Goal: Information Seeking & Learning: Learn about a topic

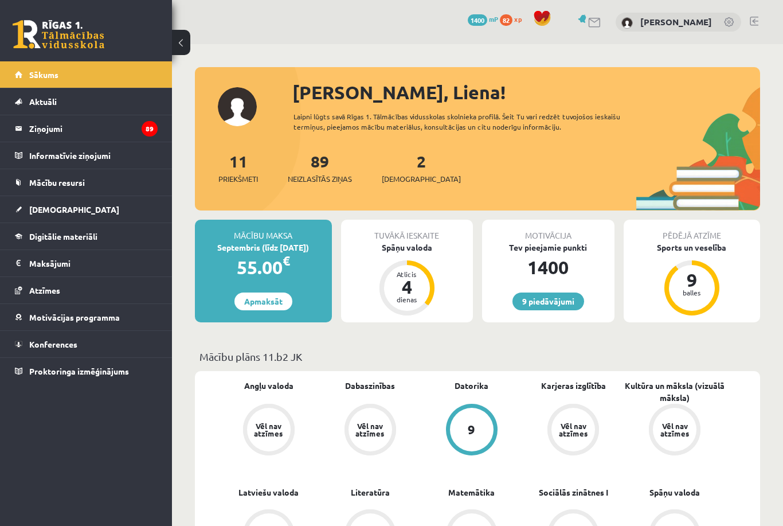
click at [95, 214] on link "[DEMOGRAPHIC_DATA]" at bounding box center [86, 209] width 143 height 26
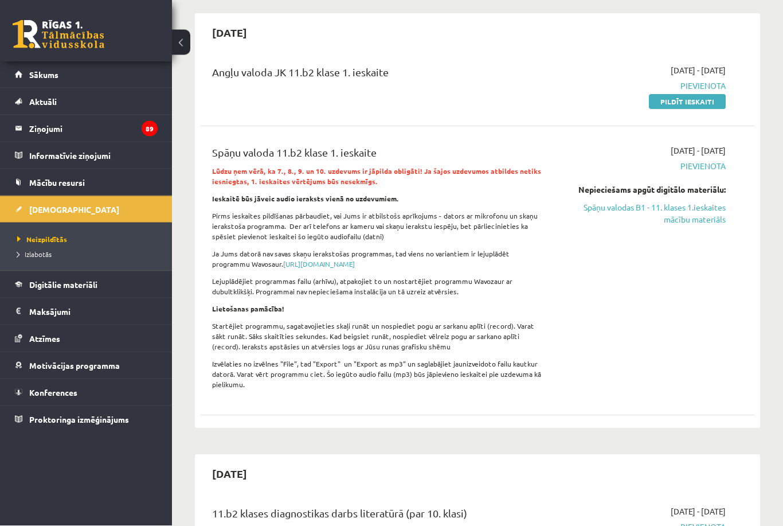
scroll to position [64, 0]
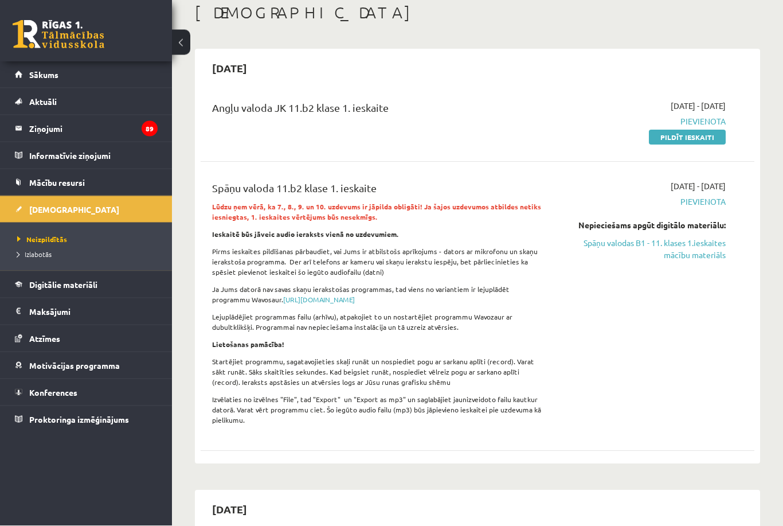
click at [688, 256] on link "Spāņu valodas B1 - 11. klases 1.ieskaites mācību materiāls" at bounding box center [646, 249] width 160 height 24
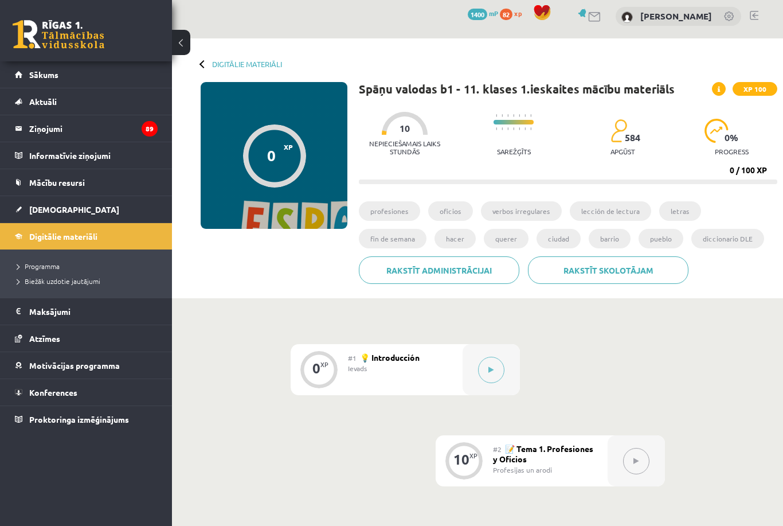
scroll to position [6, 0]
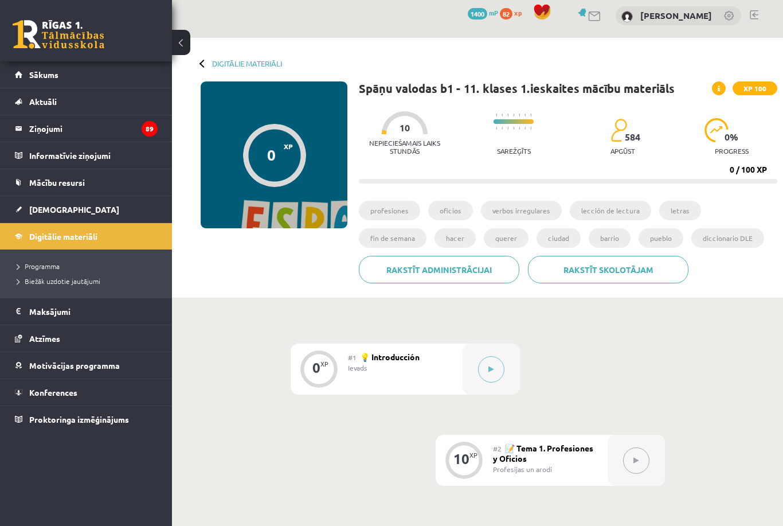
click at [499, 365] on button at bounding box center [491, 369] width 26 height 26
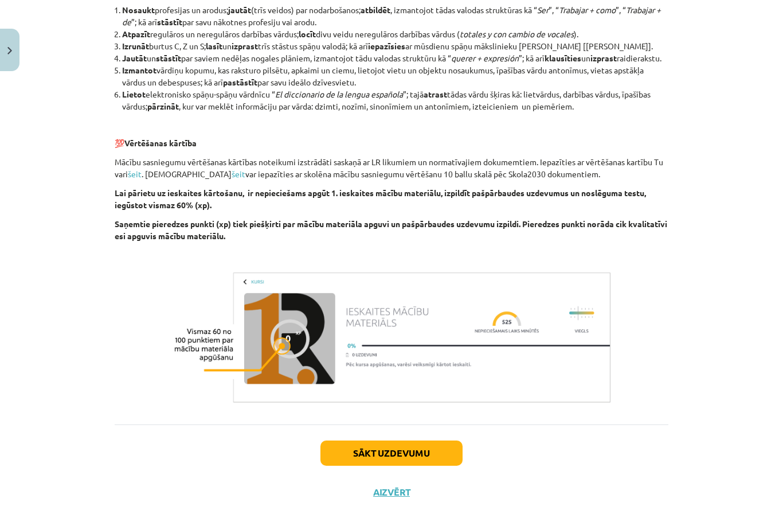
scroll to position [779, 0]
click at [413, 466] on button "Sākt uzdevumu" at bounding box center [392, 453] width 142 height 25
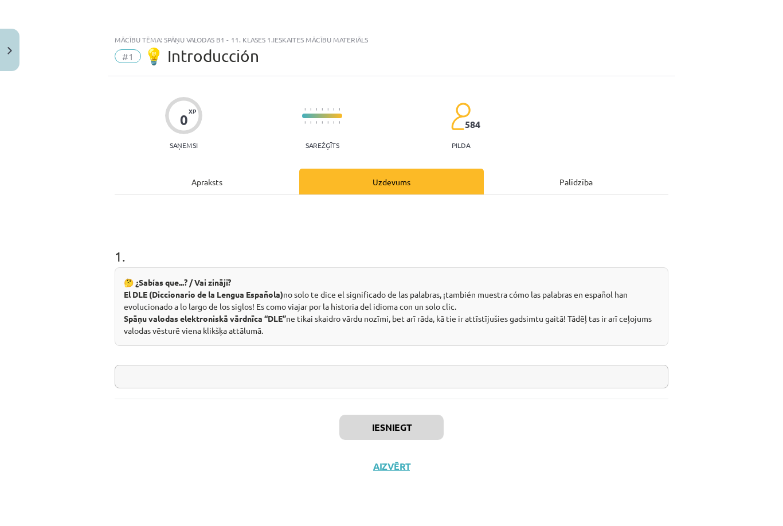
scroll to position [0, 0]
click at [622, 373] on input "text" at bounding box center [392, 377] width 554 height 24
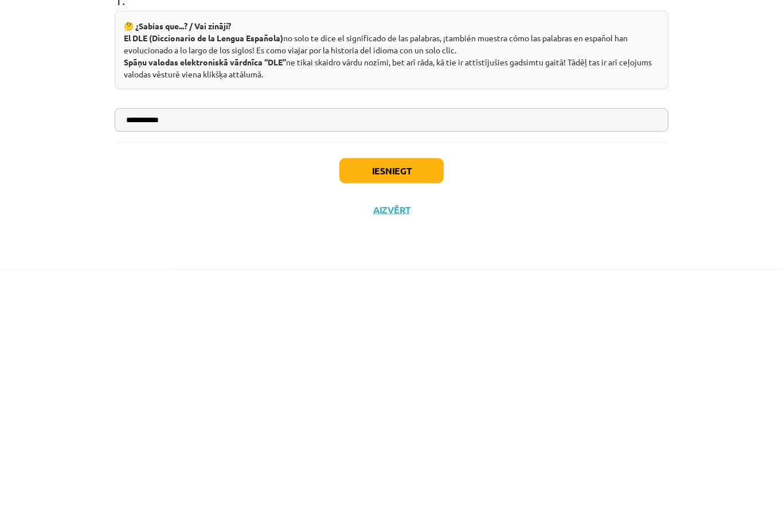
type input "**********"
click at [603, 399] on div "Iesniegt Aizvērt" at bounding box center [392, 439] width 554 height 80
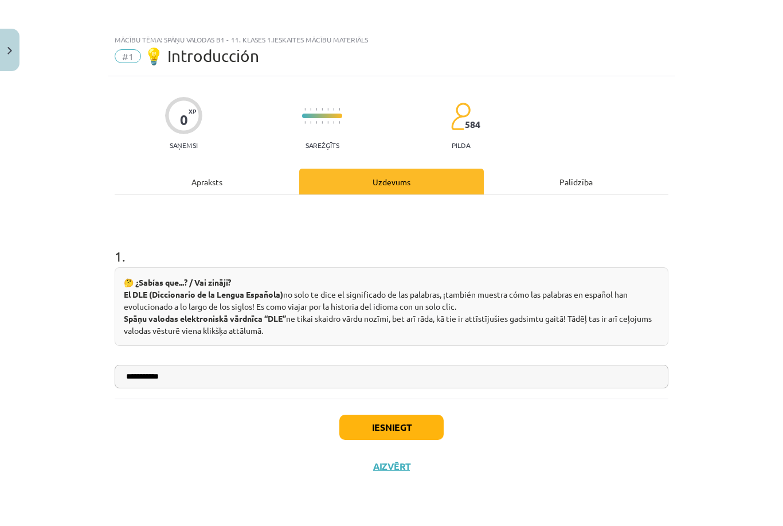
click at [393, 416] on button "Iesniegt" at bounding box center [392, 427] width 104 height 25
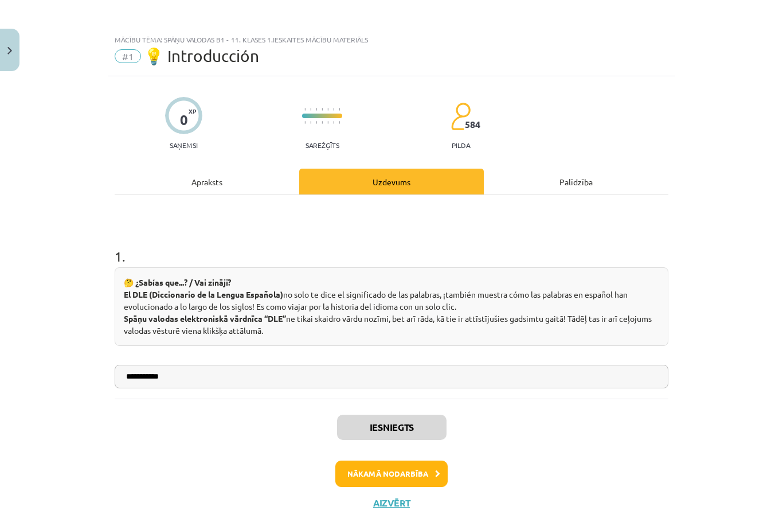
click at [424, 480] on button "Nākamā nodarbība" at bounding box center [392, 474] width 112 height 26
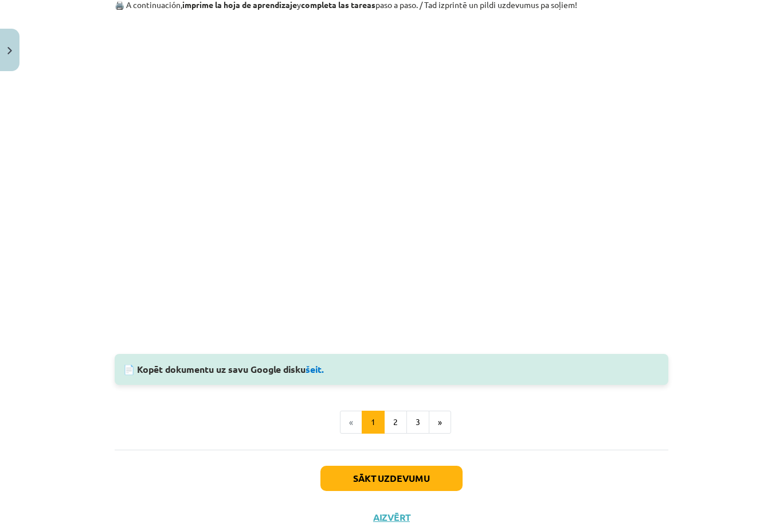
scroll to position [1097, 0]
click at [416, 466] on button "Sākt uzdevumu" at bounding box center [392, 478] width 142 height 25
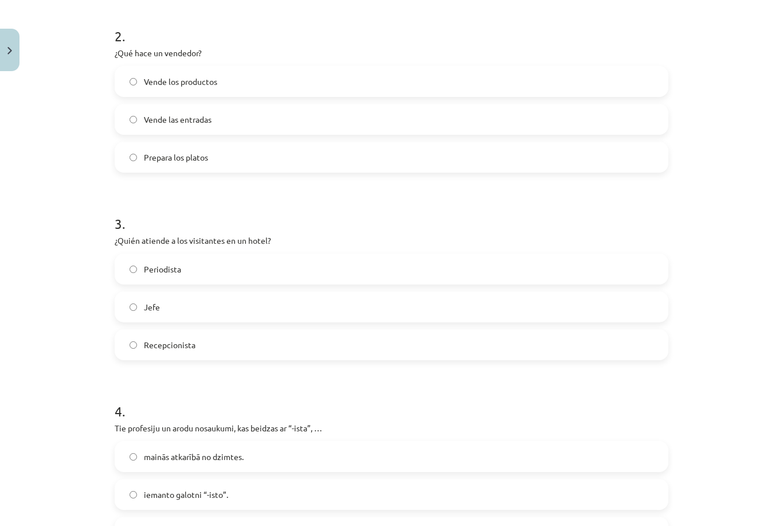
scroll to position [29, 0]
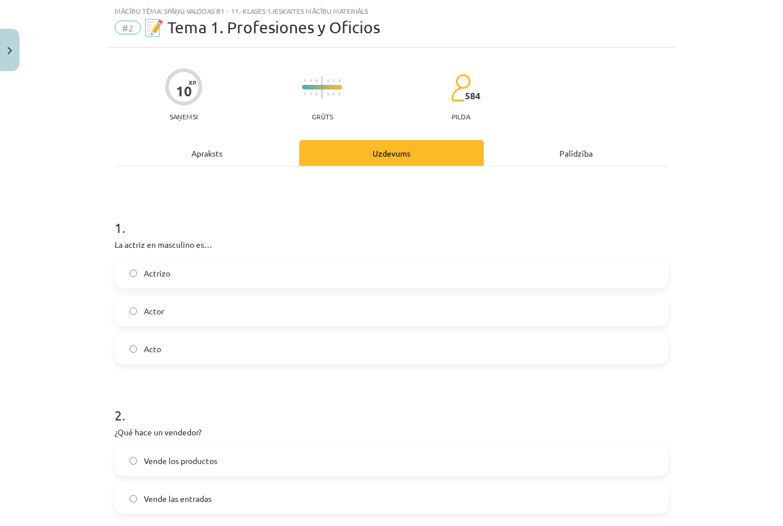
click at [275, 151] on div "Apraksts" at bounding box center [207, 153] width 185 height 26
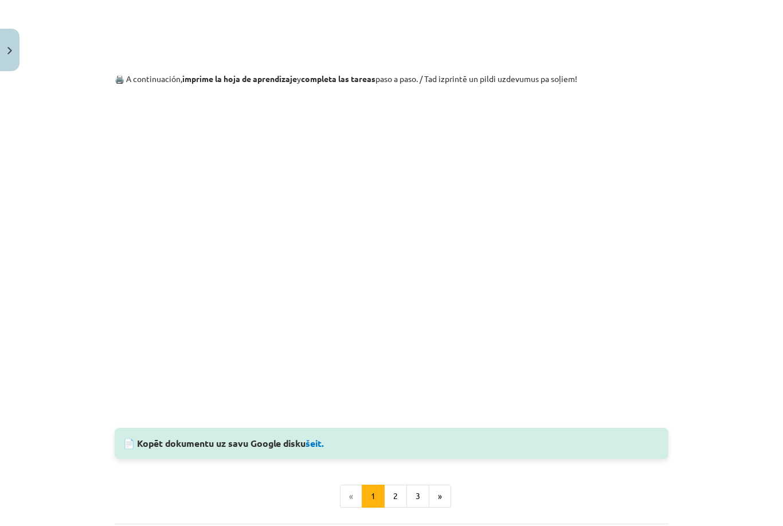
scroll to position [1026, 0]
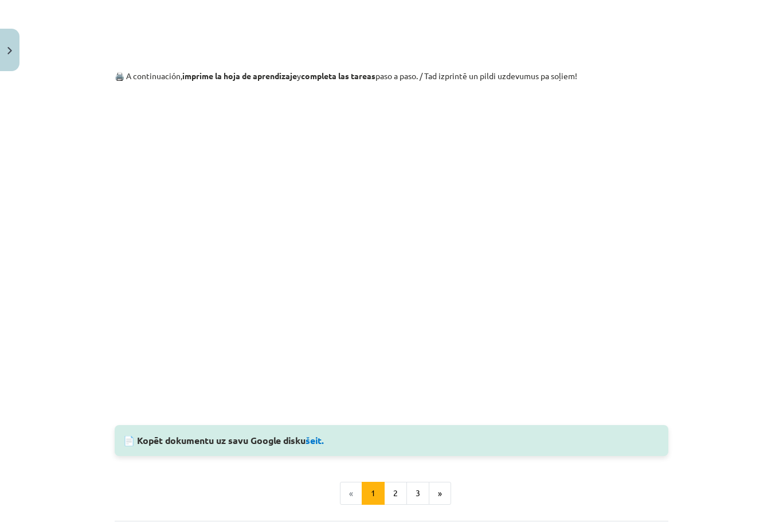
click at [394, 501] on button "2" at bounding box center [395, 493] width 23 height 23
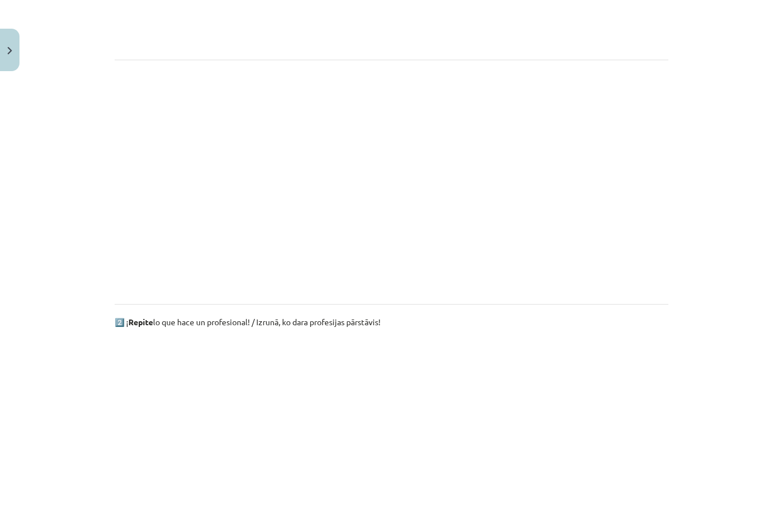
scroll to position [448, 0]
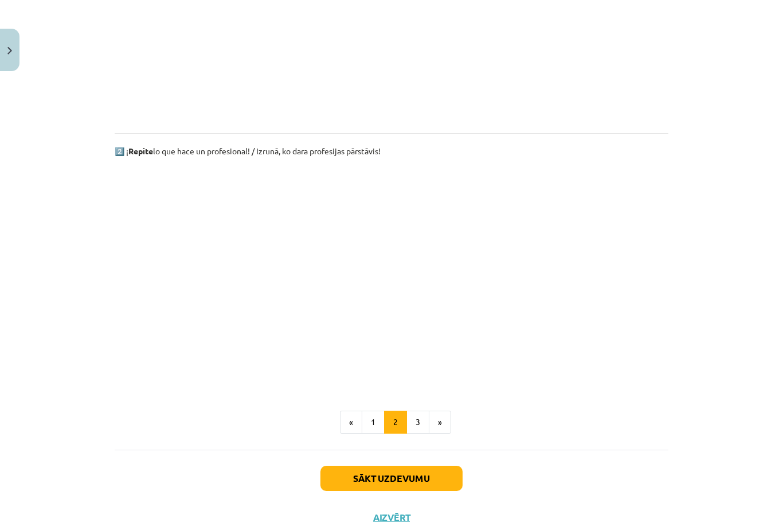
click at [424, 422] on button "3" at bounding box center [418, 422] width 23 height 23
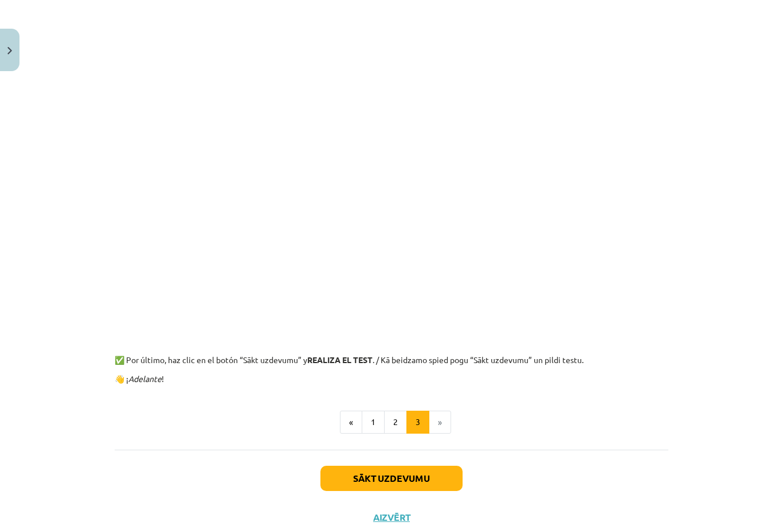
click at [411, 471] on button "Sākt uzdevumu" at bounding box center [392, 478] width 142 height 25
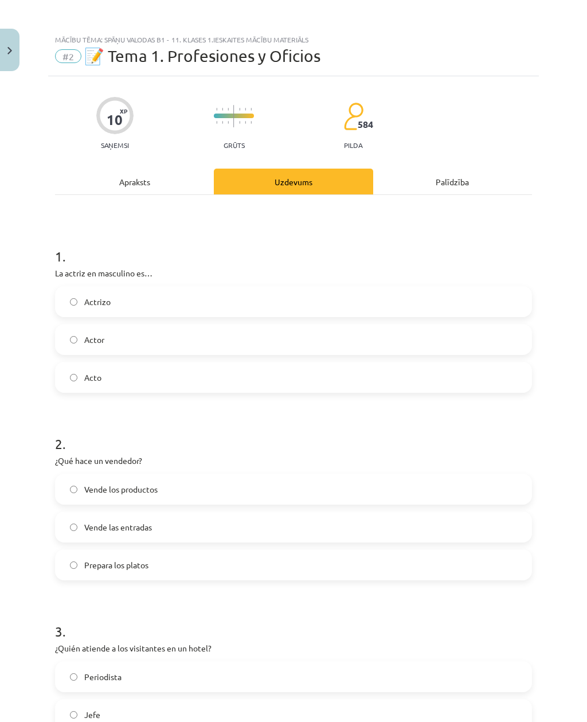
scroll to position [0, 0]
click at [232, 340] on label "Actor" at bounding box center [293, 339] width 475 height 29
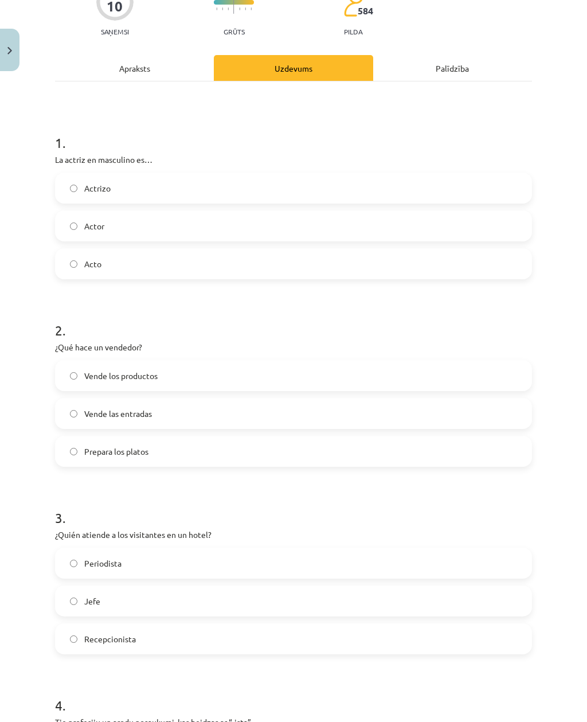
scroll to position [114, 0]
click at [287, 379] on label "Vende los productos" at bounding box center [293, 375] width 475 height 29
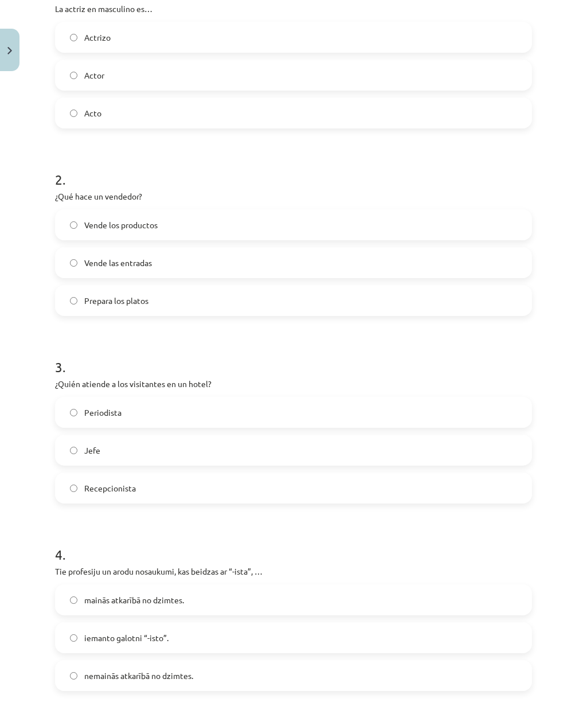
scroll to position [267, 0]
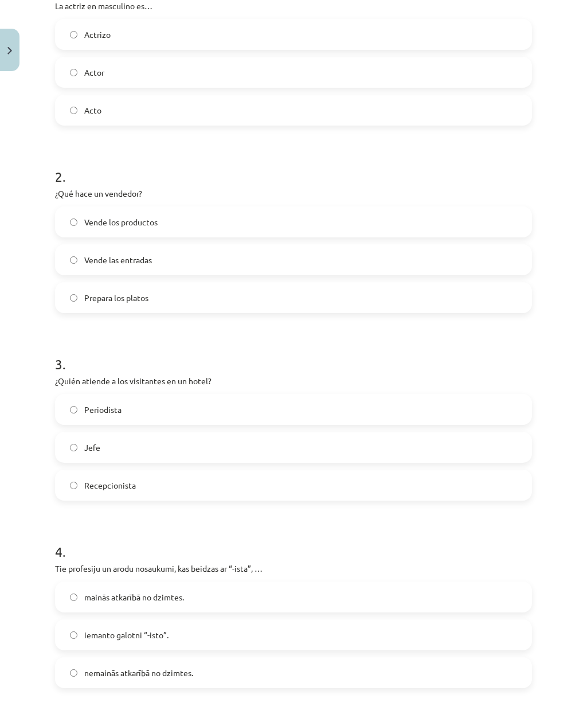
click at [178, 488] on label "Recepcionista" at bounding box center [293, 485] width 475 height 29
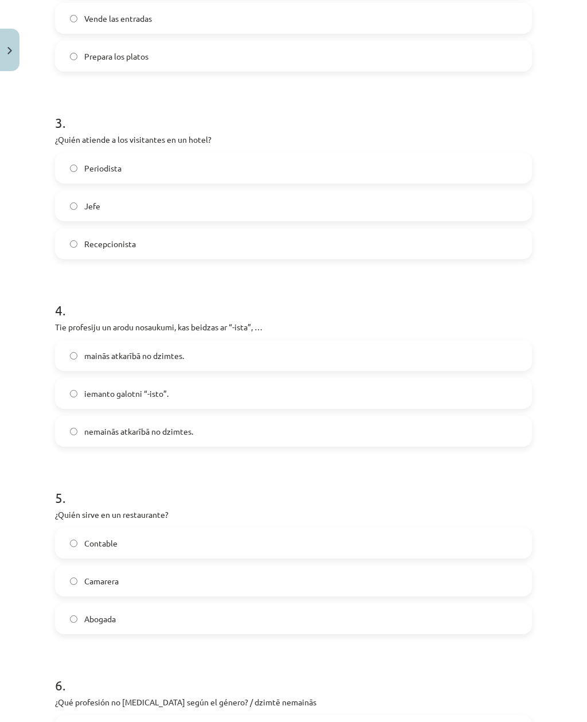
scroll to position [513, 0]
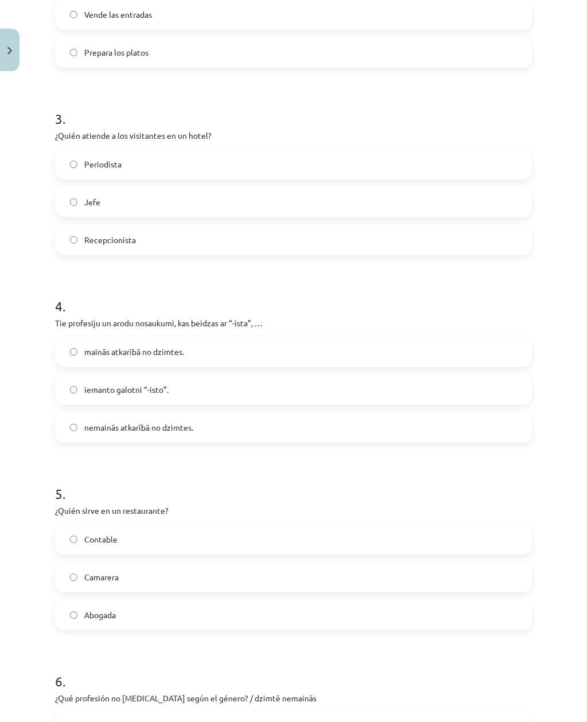
click at [249, 430] on label "nemainās atkarībā no dzimtes." at bounding box center [293, 427] width 475 height 29
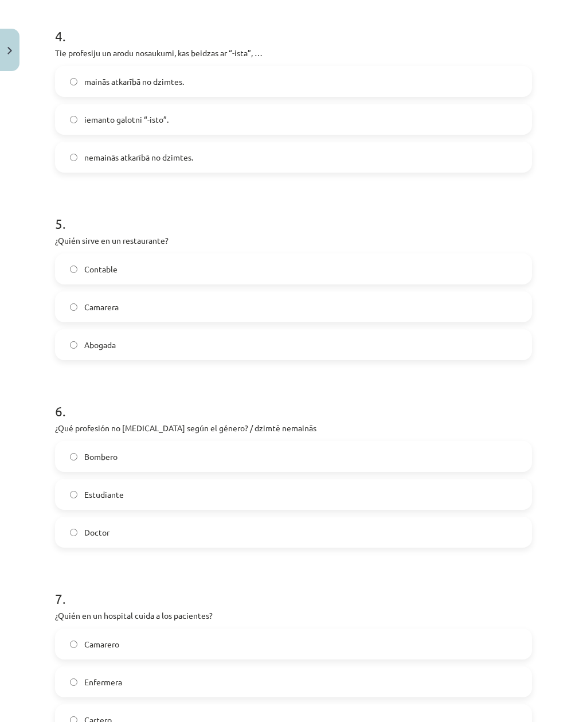
scroll to position [824, 0]
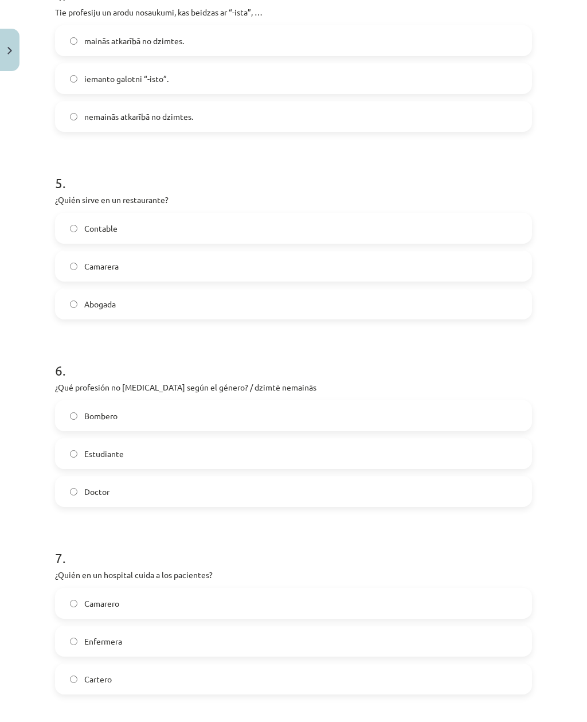
click at [441, 276] on label "Camarera" at bounding box center [293, 266] width 475 height 29
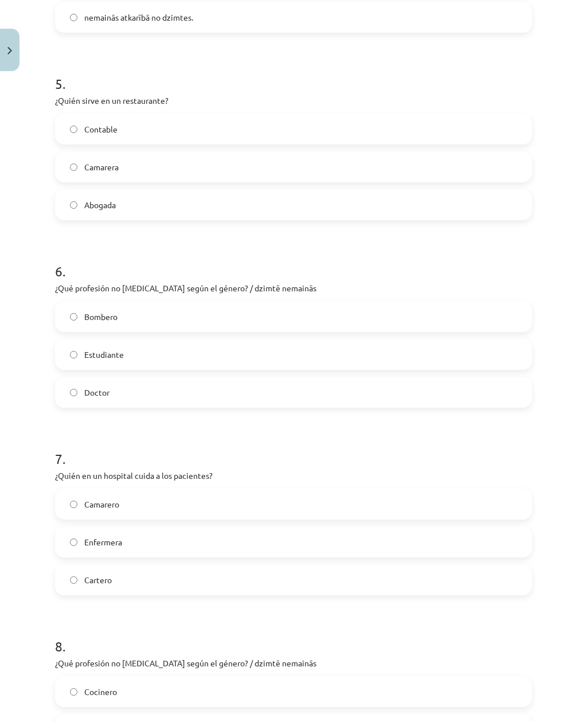
scroll to position [923, 0]
click at [419, 354] on label "Estudiante" at bounding box center [293, 354] width 475 height 29
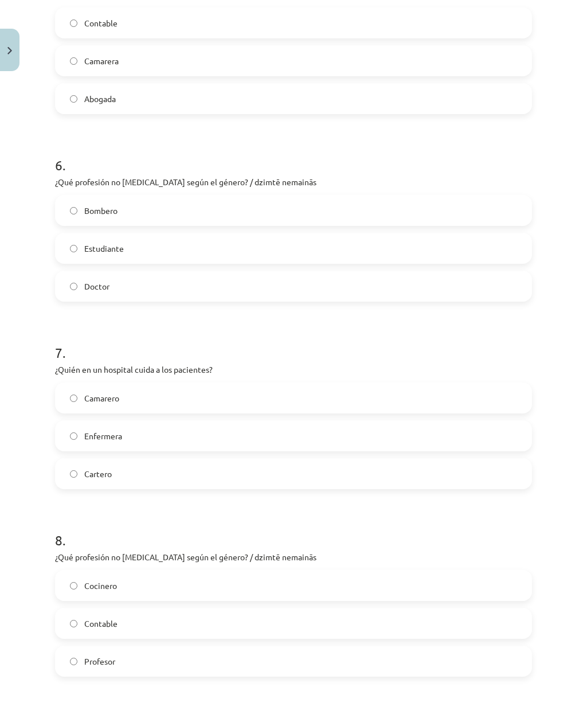
scroll to position [1029, 0]
click at [388, 433] on label "Enfermera" at bounding box center [293, 436] width 475 height 29
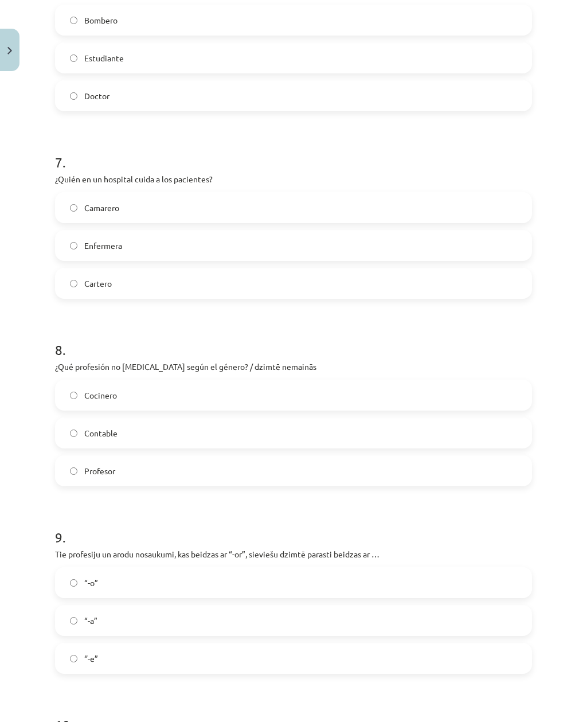
scroll to position [1229, 0]
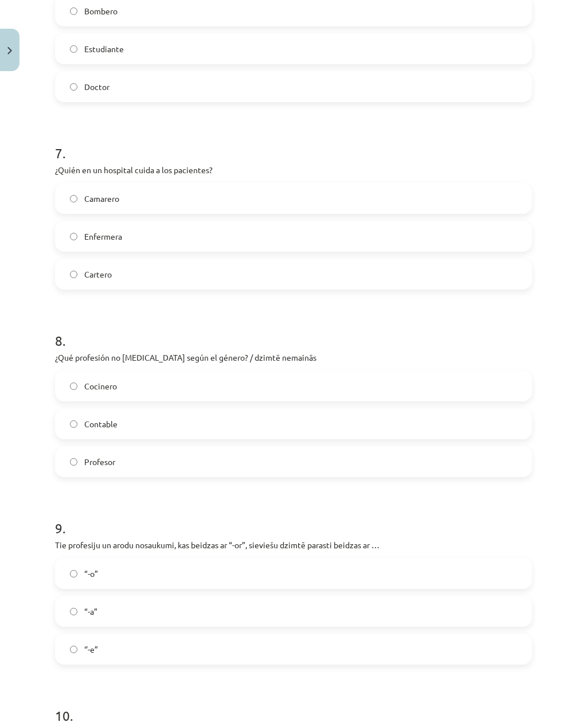
click at [408, 423] on label "Contable" at bounding box center [293, 424] width 475 height 29
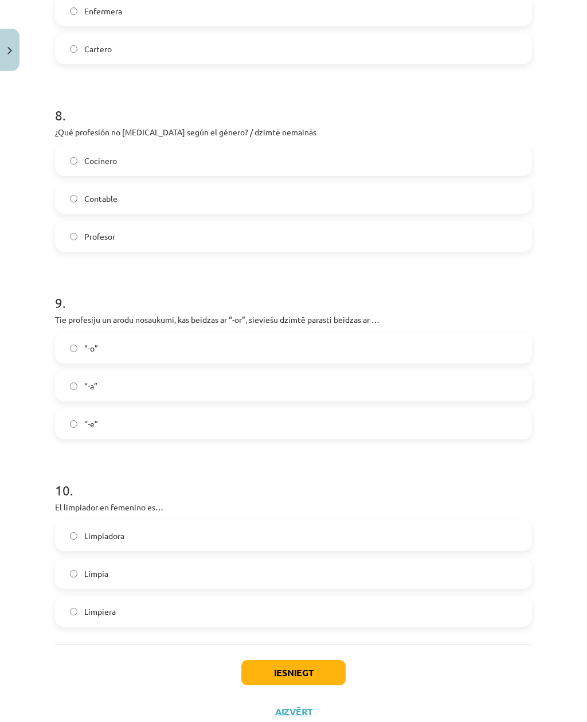
scroll to position [1453, 0]
click at [70, 392] on label "“-a”" at bounding box center [293, 387] width 475 height 29
click at [275, 525] on button "Iesniegt" at bounding box center [293, 673] width 104 height 25
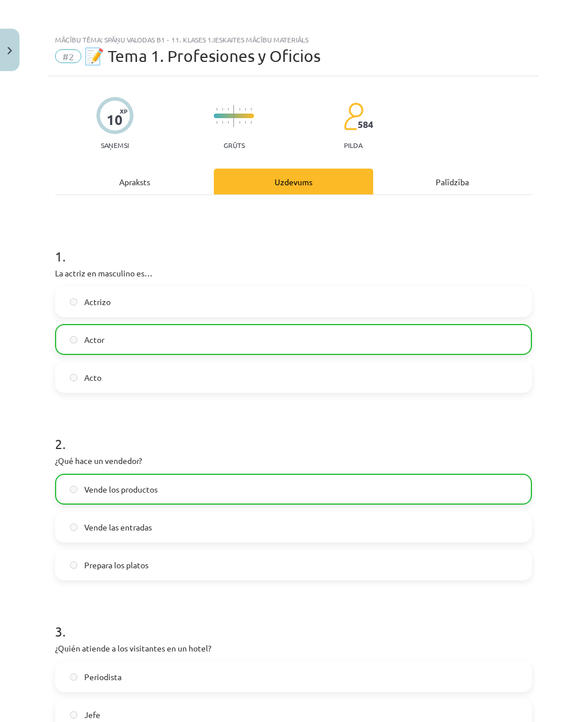
scroll to position [0, 0]
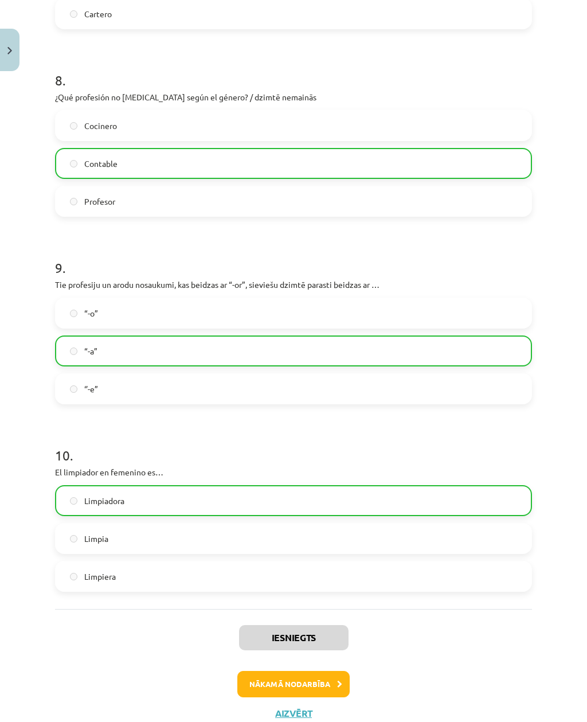
click at [313, 525] on button "Nākamā nodarbība" at bounding box center [293, 684] width 112 height 26
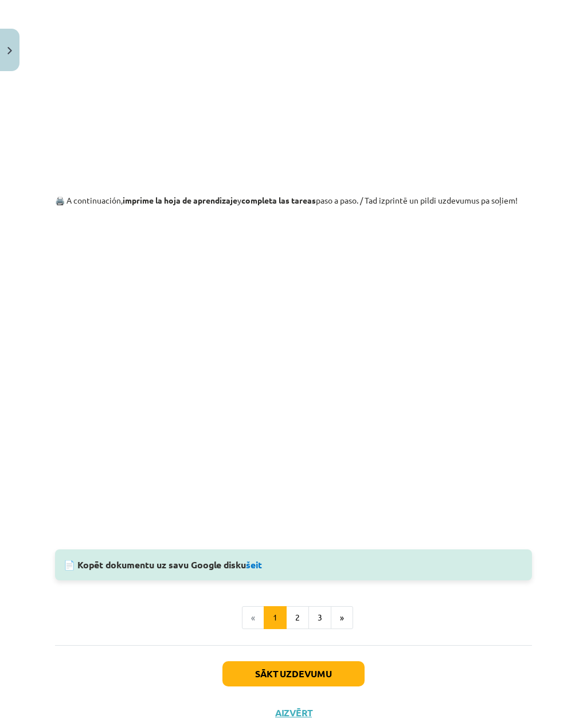
scroll to position [822, 0]
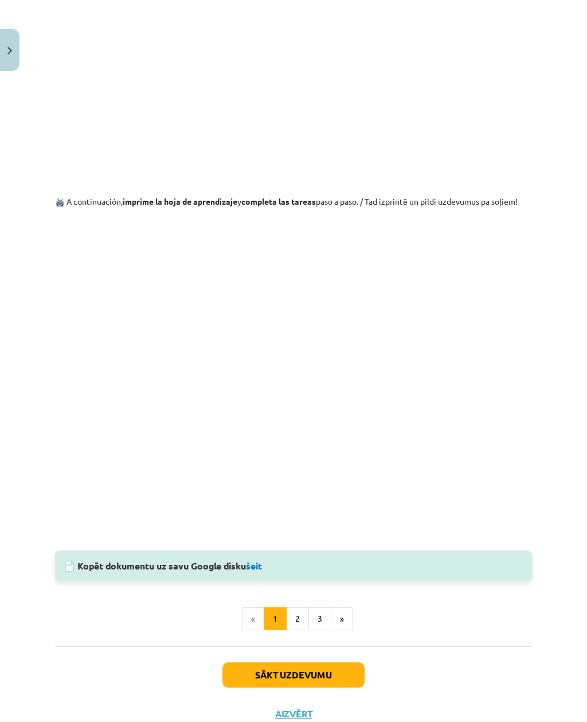
click at [302, 525] on button "2" at bounding box center [297, 618] width 23 height 23
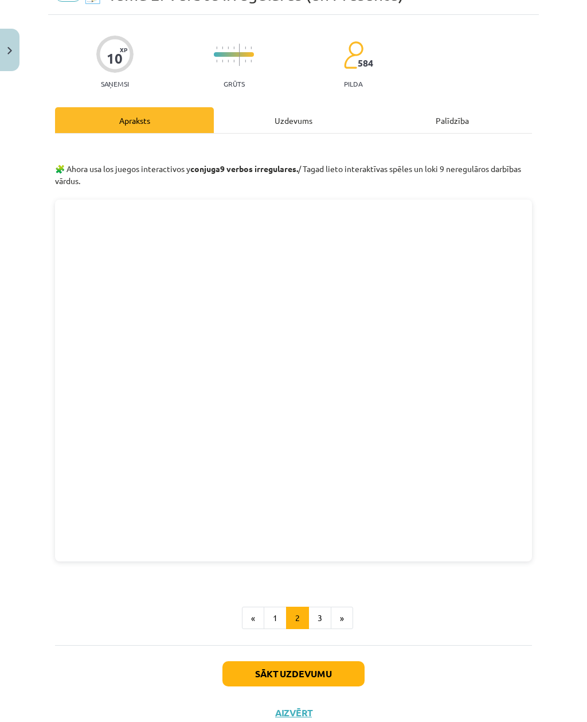
click at [279, 525] on button "1" at bounding box center [275, 618] width 23 height 23
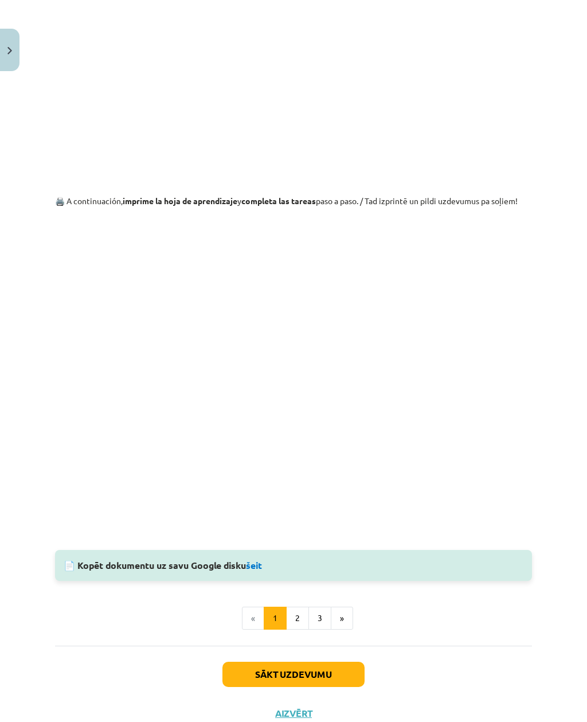
scroll to position [822, 0]
click at [298, 525] on button "2" at bounding box center [297, 618] width 23 height 23
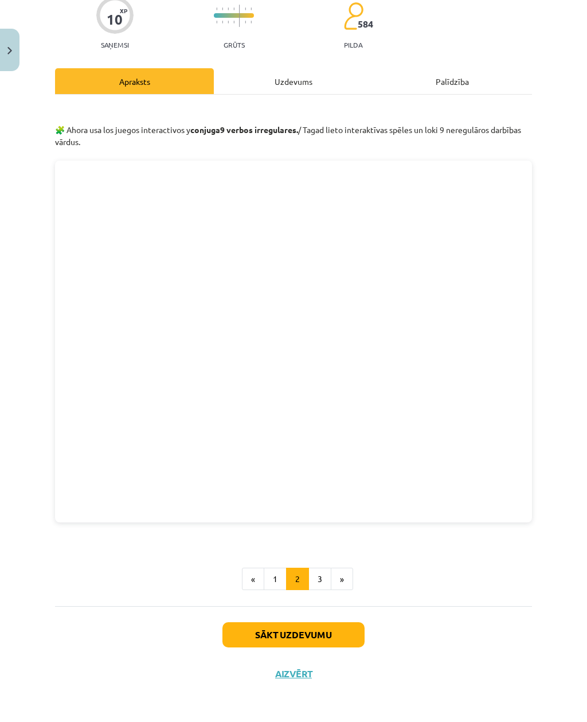
scroll to position [0, 0]
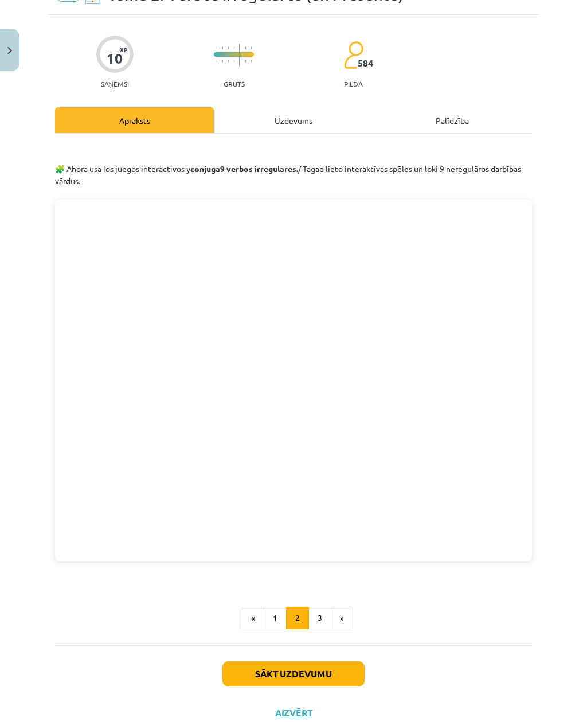
click at [325, 525] on button "3" at bounding box center [320, 618] width 23 height 23
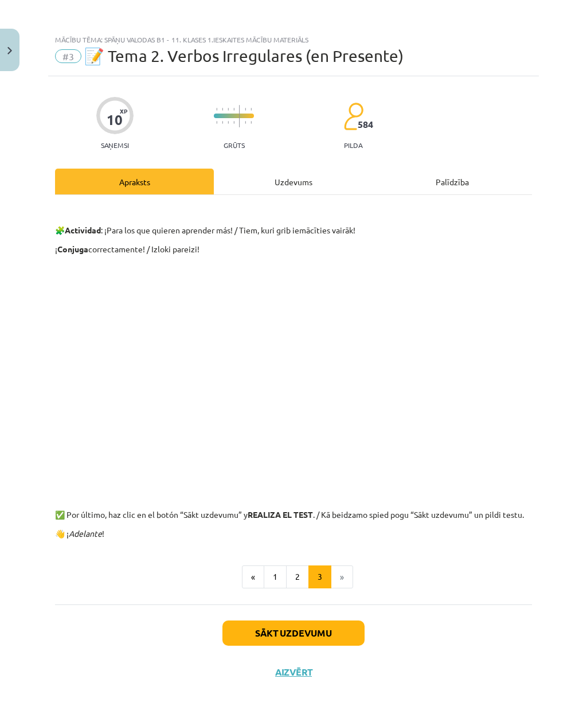
click at [329, 525] on button "Sākt uzdevumu" at bounding box center [294, 633] width 142 height 25
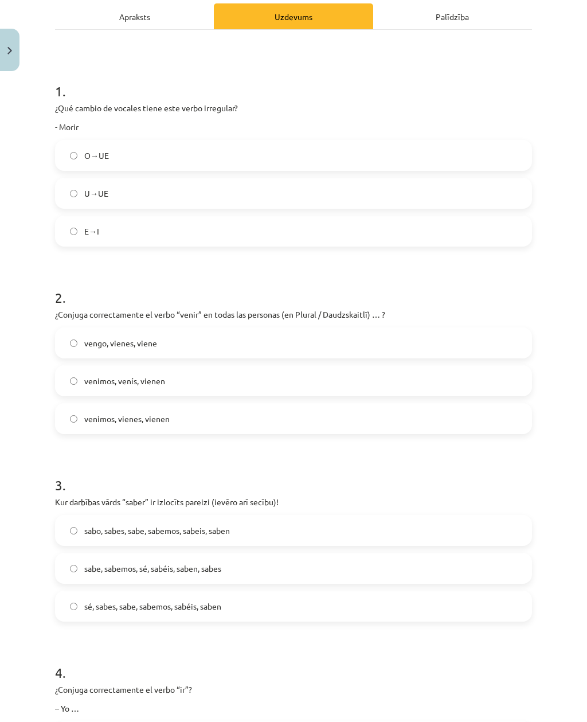
scroll to position [166, 0]
click at [73, 366] on label "venimos, venís, vienen" at bounding box center [293, 380] width 475 height 29
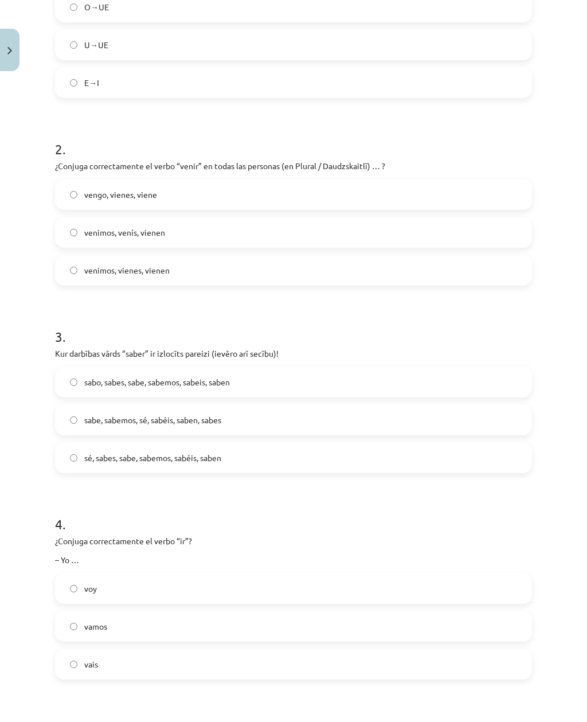
scroll to position [314, 0]
click at [73, 443] on label "sé, sabes, sabe, sabemos, sabéis, saben" at bounding box center [293, 457] width 475 height 29
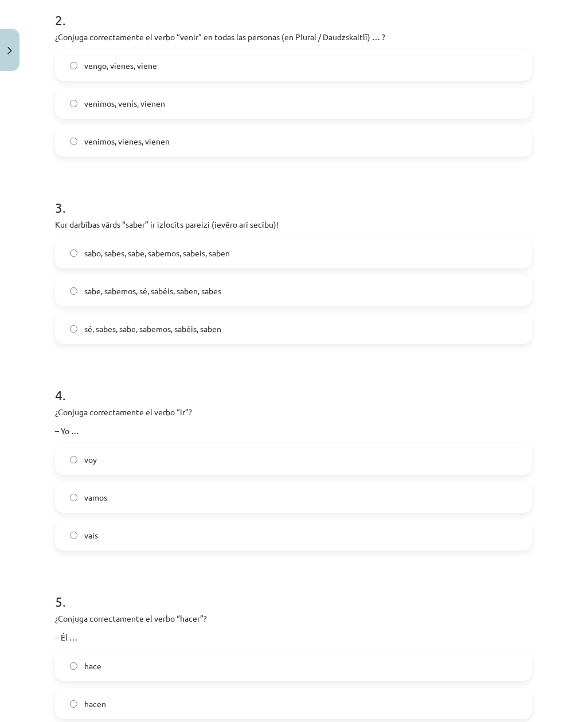
scroll to position [442, 0]
click at [67, 446] on label "voy" at bounding box center [293, 460] width 475 height 29
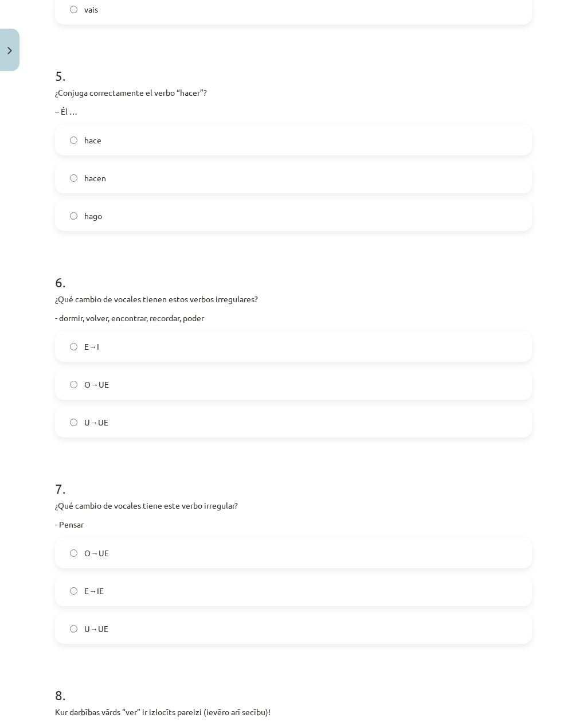
scroll to position [972, 0]
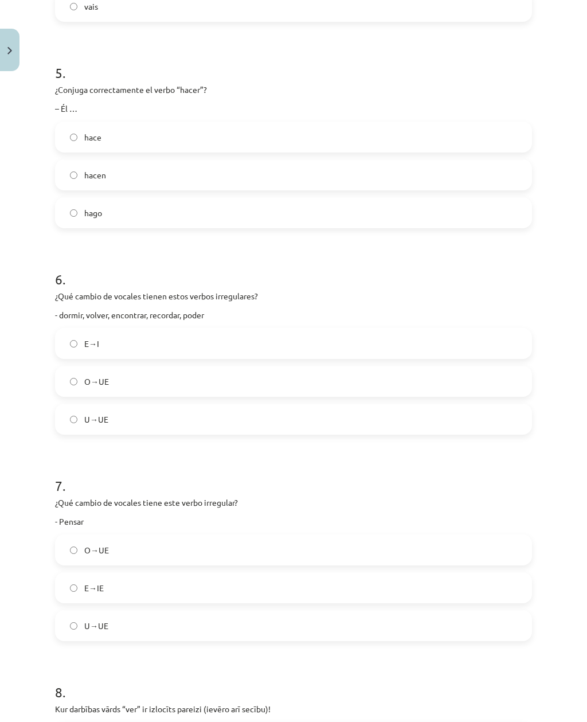
click at [71, 367] on label "O→UE" at bounding box center [293, 381] width 475 height 29
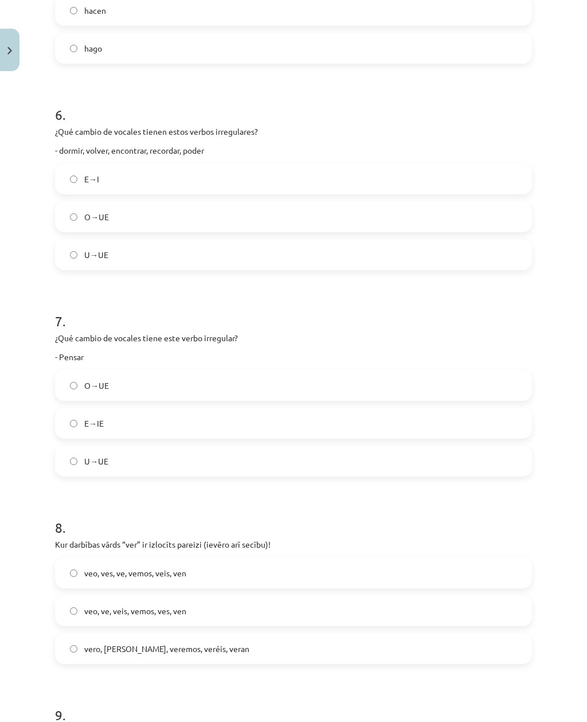
scroll to position [1136, 0]
click at [75, 409] on label "E→IE" at bounding box center [293, 423] width 475 height 29
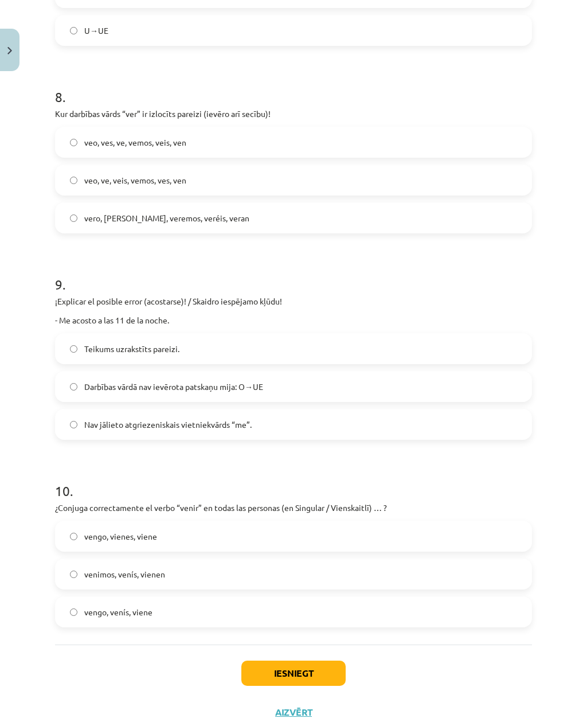
scroll to position [1566, 0]
click at [82, 128] on label "veo, ves, ve, vemos, veis, ven" at bounding box center [293, 142] width 475 height 29
click at [278, 525] on div "Iesniegt Aizvērt" at bounding box center [293, 685] width 477 height 80
click at [286, 525] on button "Iesniegt" at bounding box center [293, 673] width 104 height 25
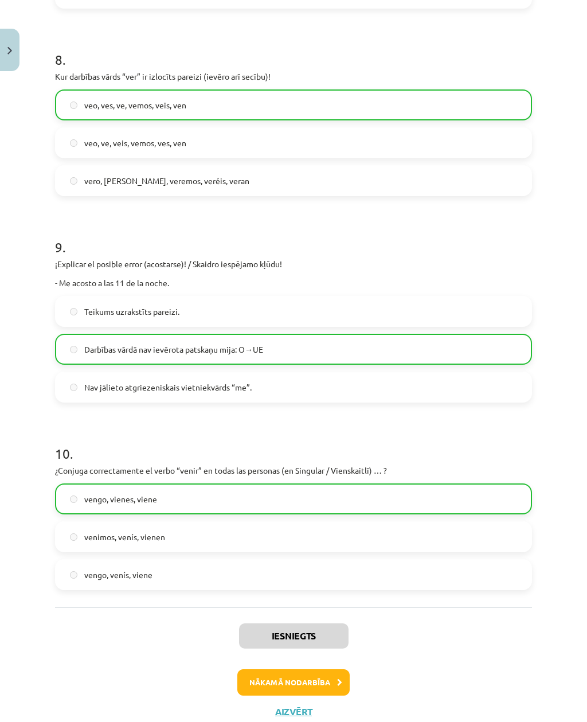
scroll to position [1602, 0]
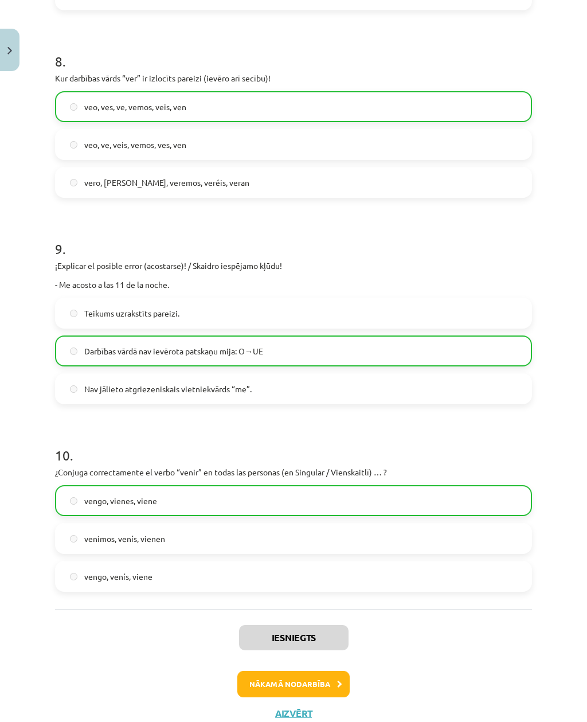
click at [322, 525] on button "Nākamā nodarbība" at bounding box center [293, 684] width 112 height 26
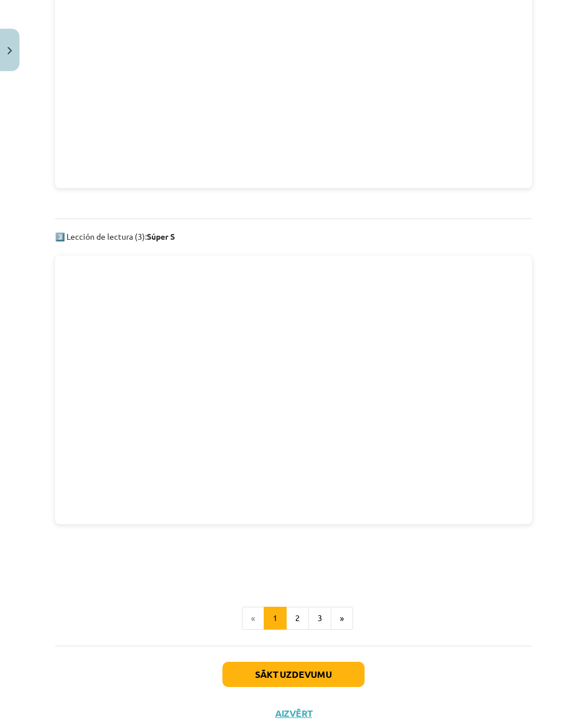
scroll to position [1395, 0]
click at [287, 525] on div "Sākt uzdevumu Aizvērt" at bounding box center [293, 686] width 477 height 80
click at [281, 525] on button "Aizvērt" at bounding box center [294, 713] width 44 height 11
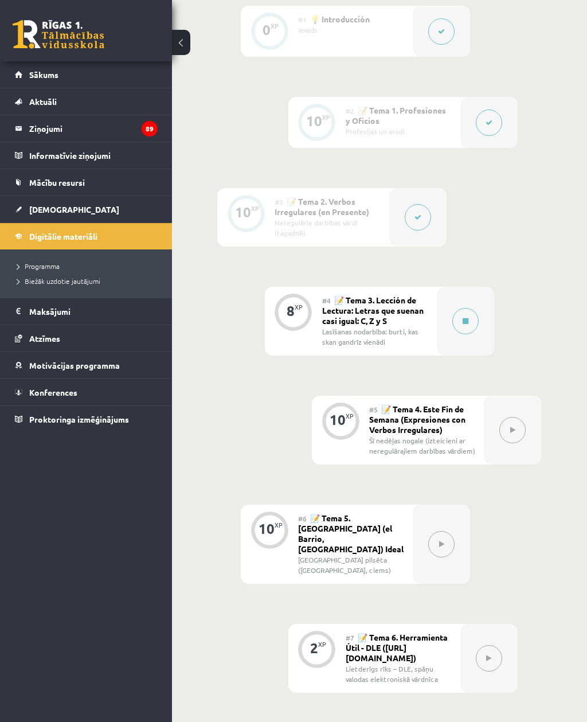
scroll to position [487, 2]
click at [465, 317] on icon at bounding box center [466, 320] width 6 height 7
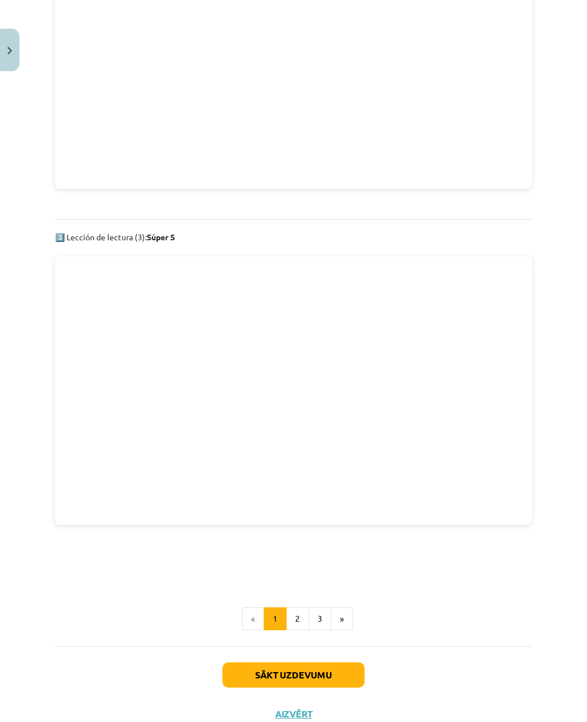
scroll to position [1395, 0]
click at [309, 525] on button "3" at bounding box center [320, 618] width 23 height 23
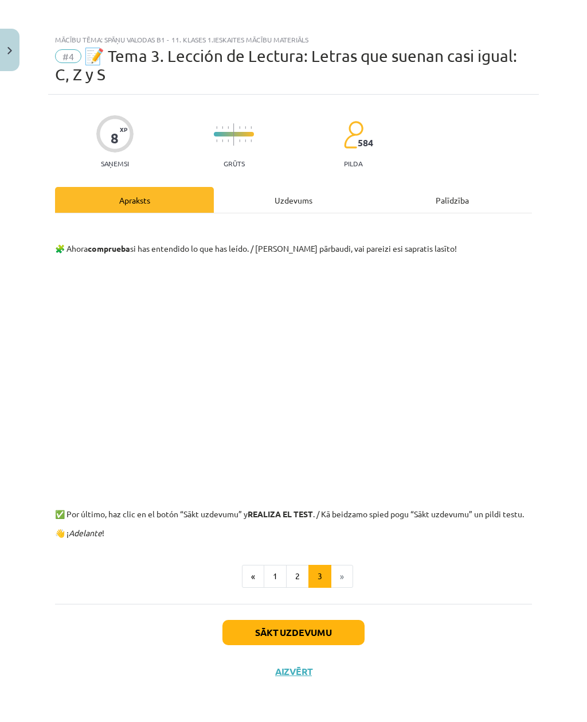
click at [301, 525] on button "2" at bounding box center [297, 576] width 23 height 23
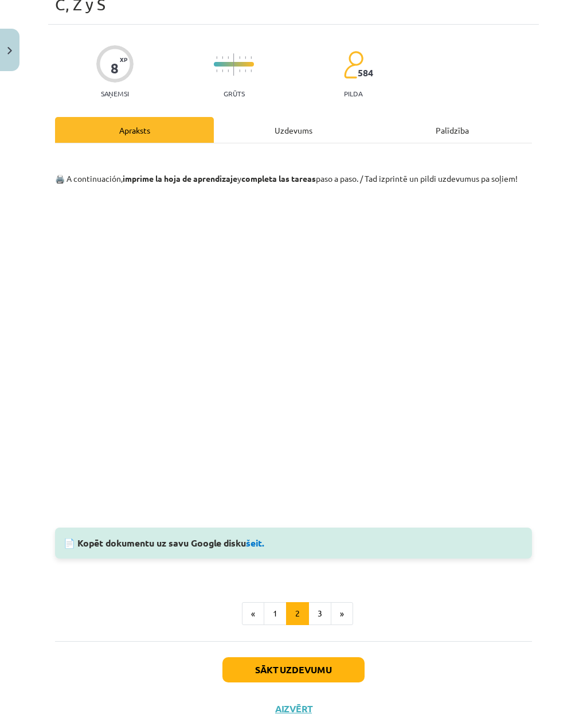
scroll to position [65, 0]
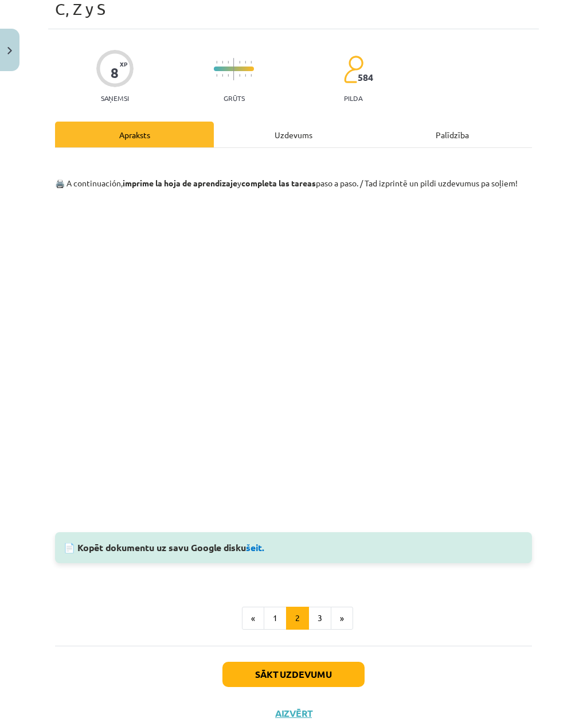
click at [353, 525] on button "Sākt uzdevumu" at bounding box center [294, 674] width 142 height 25
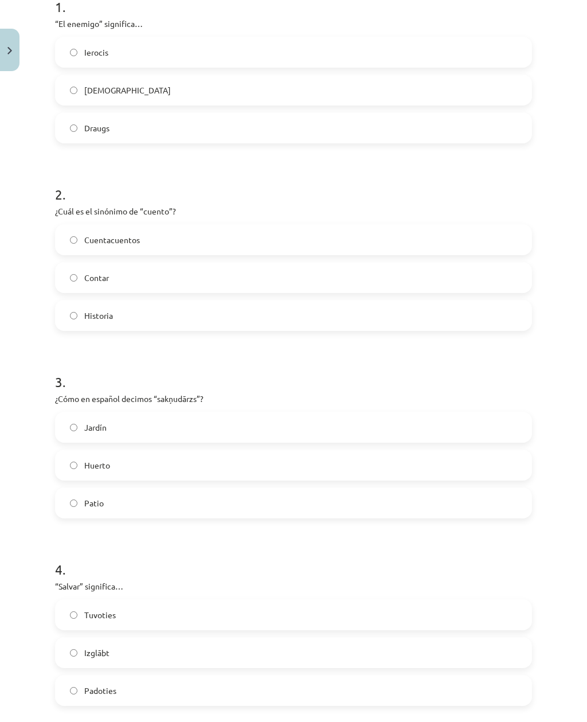
scroll to position [269, 0]
click at [73, 76] on label "Ienaidnieks" at bounding box center [293, 89] width 475 height 29
click at [76, 83] on label "Ienaidnieks" at bounding box center [293, 89] width 475 height 29
click at [65, 314] on label "Historia" at bounding box center [293, 314] width 475 height 29
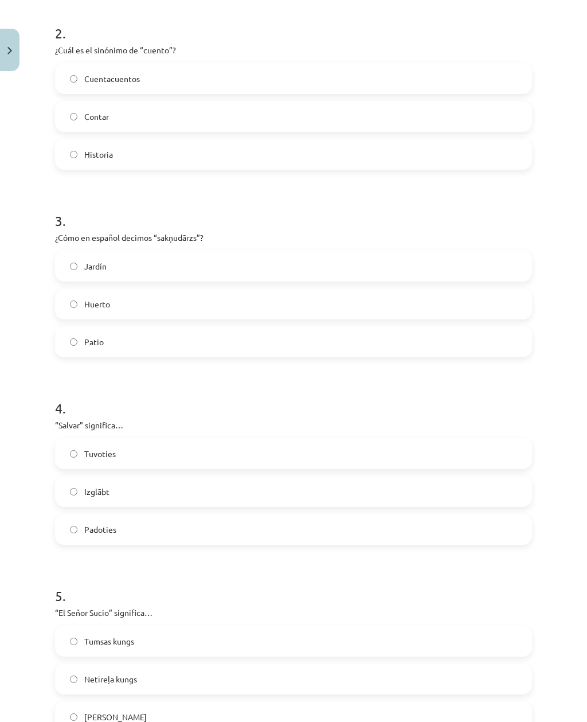
scroll to position [429, 0]
click at [69, 309] on label "Huerto" at bounding box center [293, 304] width 475 height 29
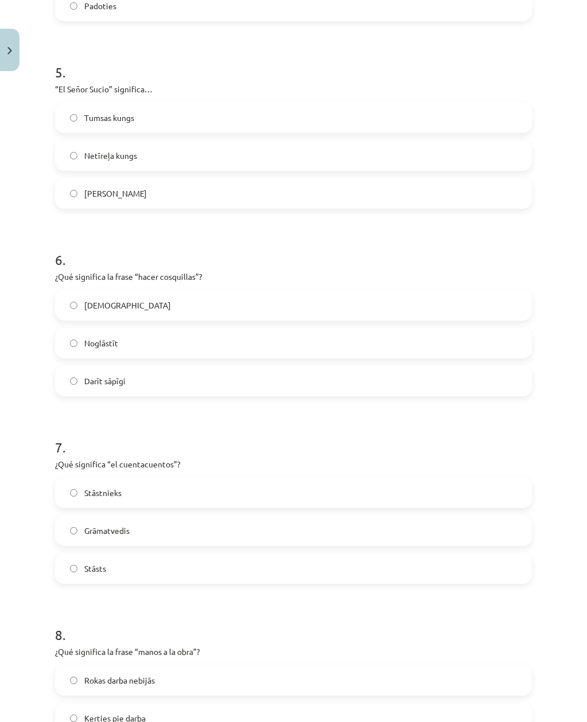
scroll to position [953, 0]
click at [196, 152] on label "Netīreļa kungs" at bounding box center [293, 155] width 475 height 29
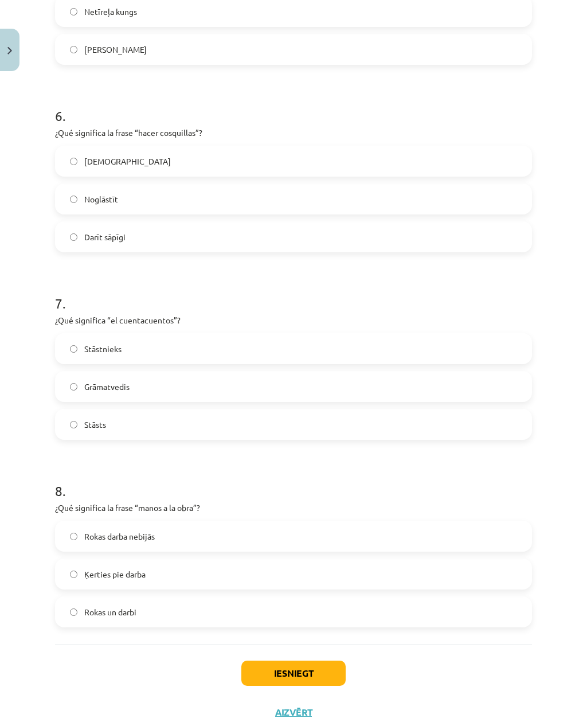
scroll to position [1096, 0]
click at [65, 525] on label "Ķerties pie darba" at bounding box center [293, 574] width 475 height 29
click at [294, 525] on button "Iesniegt" at bounding box center [293, 673] width 104 height 25
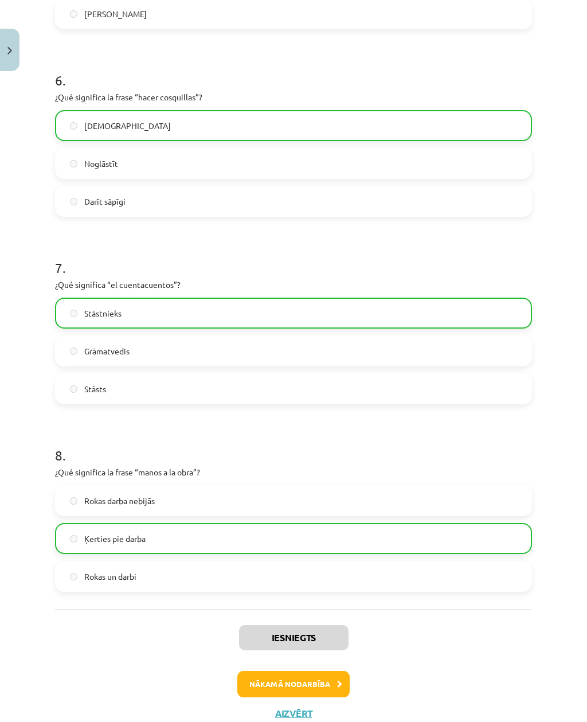
click at [288, 525] on button "Nākamā nodarbība" at bounding box center [293, 684] width 112 height 26
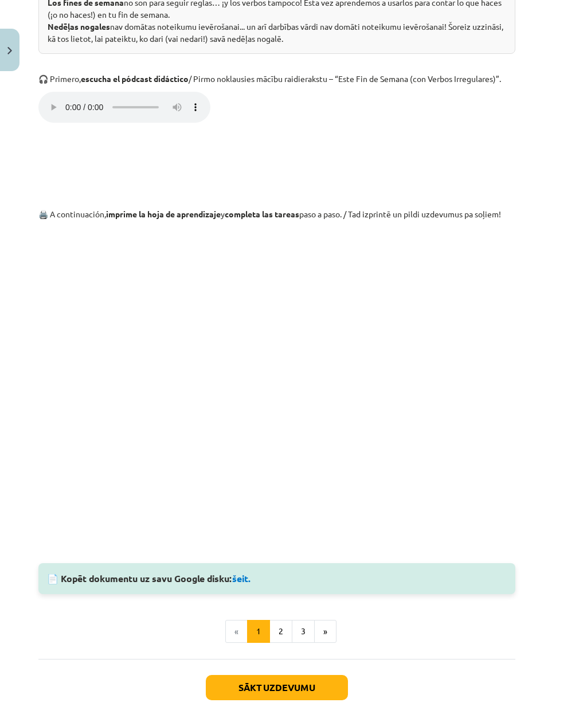
scroll to position [558, 17]
click at [279, 525] on button "2" at bounding box center [280, 632] width 23 height 23
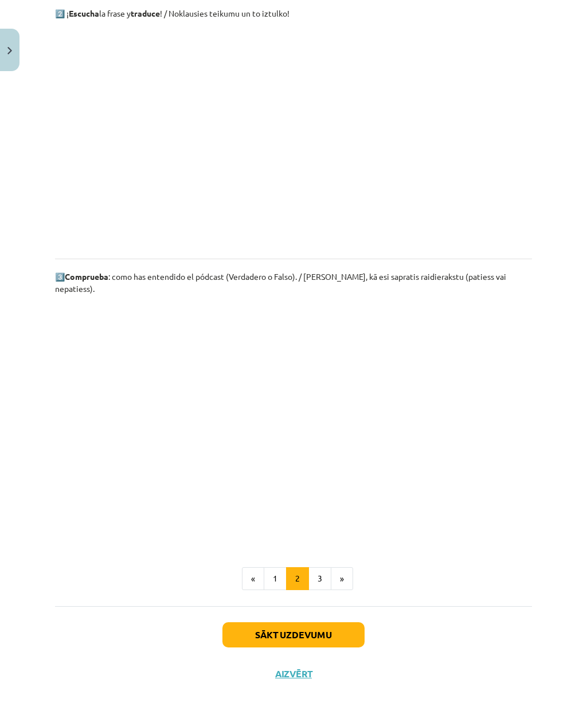
scroll to position [478, 0]
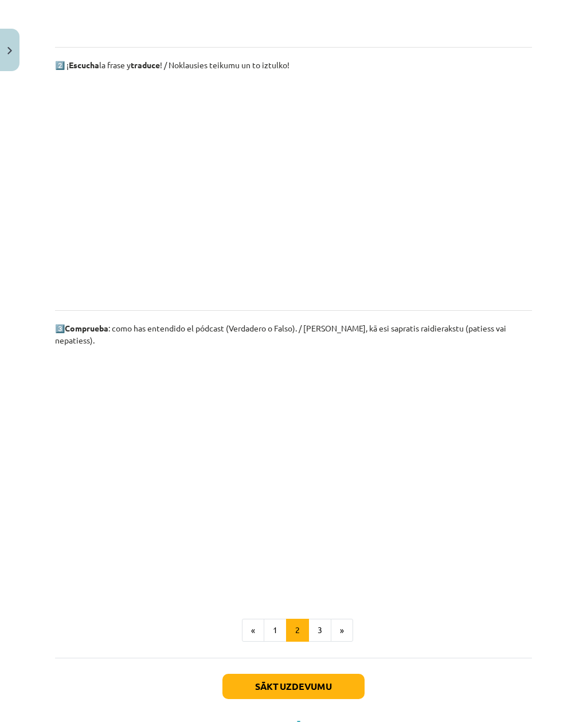
click at [325, 525] on button "3" at bounding box center [320, 630] width 23 height 23
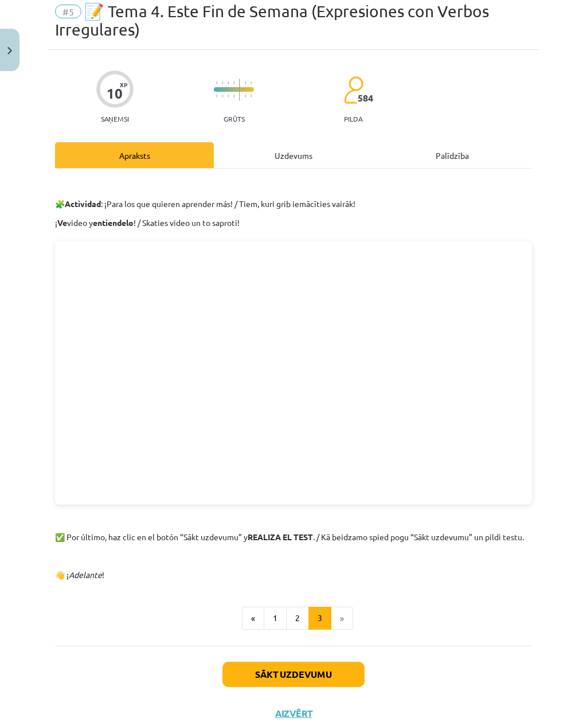
click at [318, 525] on button "Sākt uzdevumu" at bounding box center [294, 674] width 142 height 25
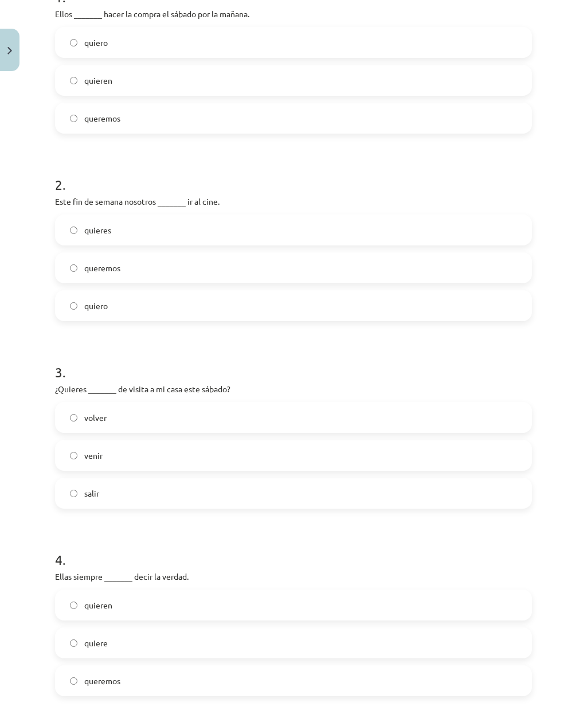
scroll to position [278, 0]
click at [141, 92] on label "quieren" at bounding box center [293, 80] width 475 height 29
click at [340, 268] on label "queremos" at bounding box center [293, 268] width 475 height 29
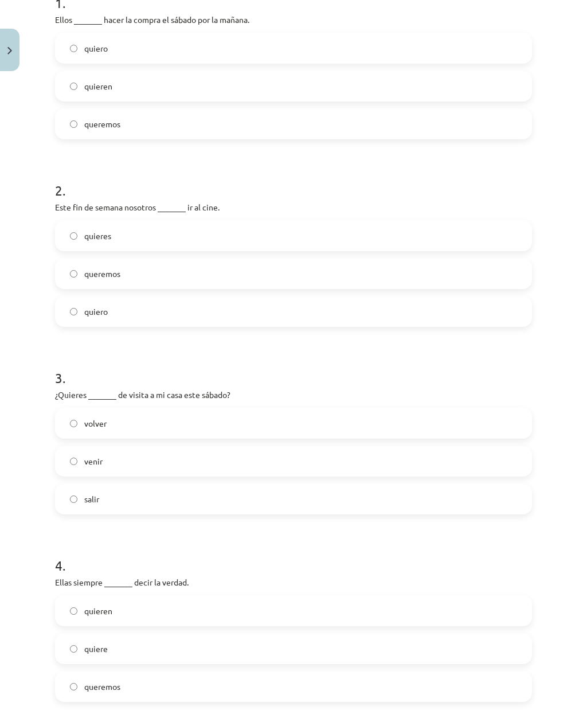
scroll to position [272, 0]
click at [346, 470] on label "venir" at bounding box center [293, 461] width 475 height 29
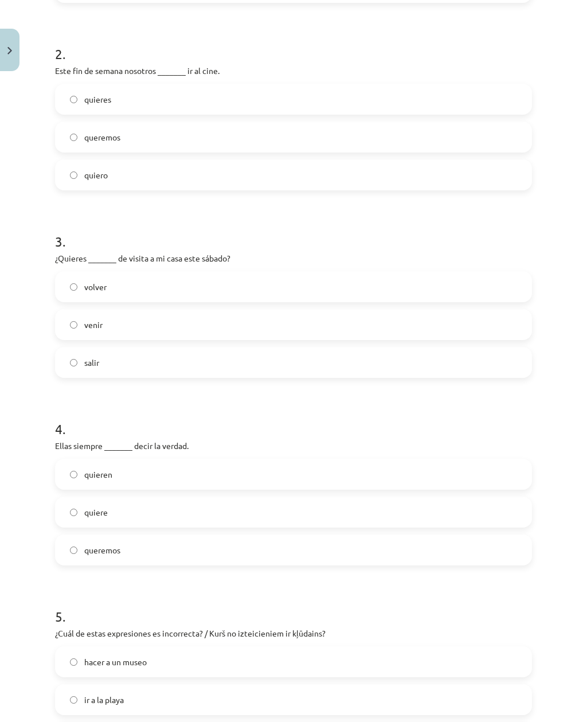
scroll to position [408, 0]
click at [361, 478] on label "quieren" at bounding box center [293, 474] width 475 height 29
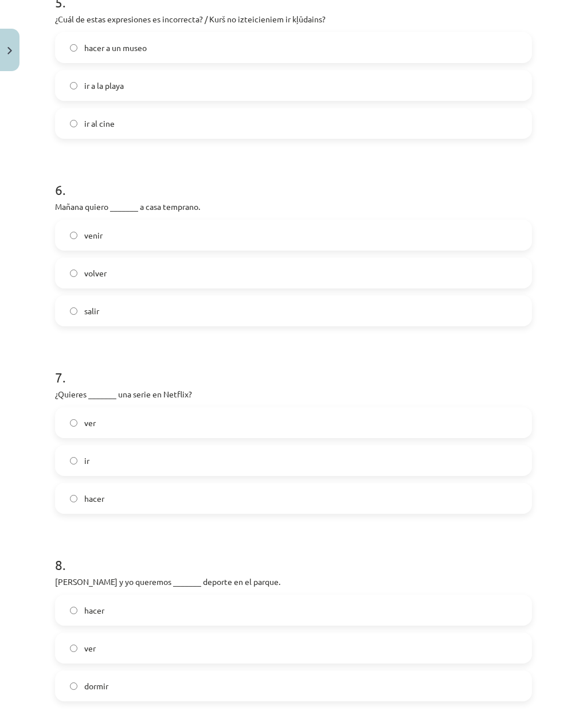
scroll to position [1024, 0]
click at [72, 278] on label "volver" at bounding box center [293, 272] width 475 height 29
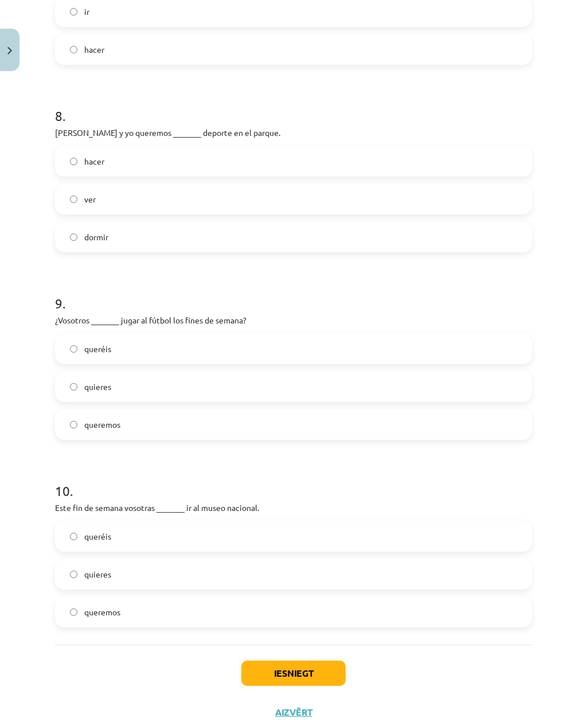
scroll to position [1471, 0]
click at [67, 525] on label "queréis" at bounding box center [293, 536] width 475 height 29
click at [290, 525] on div "Iesniegt Aizvērt" at bounding box center [293, 685] width 477 height 80
click at [283, 525] on button "Iesniegt" at bounding box center [293, 673] width 104 height 25
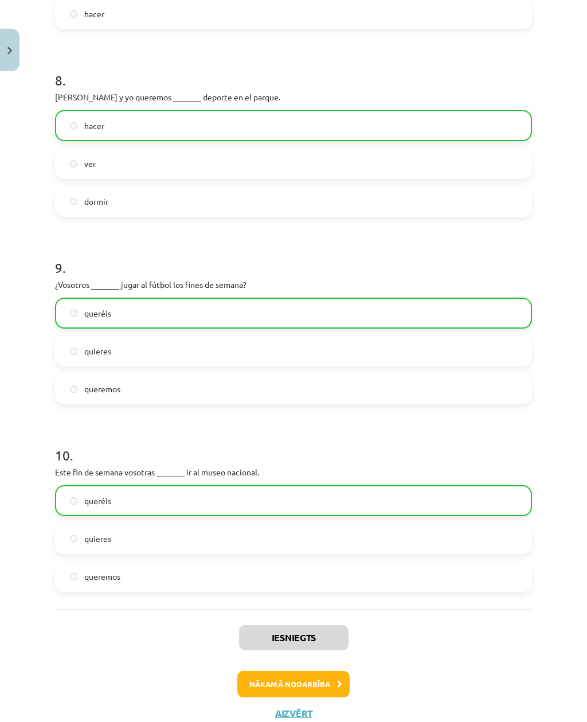
click at [324, 525] on button "Nākamā nodarbība" at bounding box center [293, 684] width 112 height 26
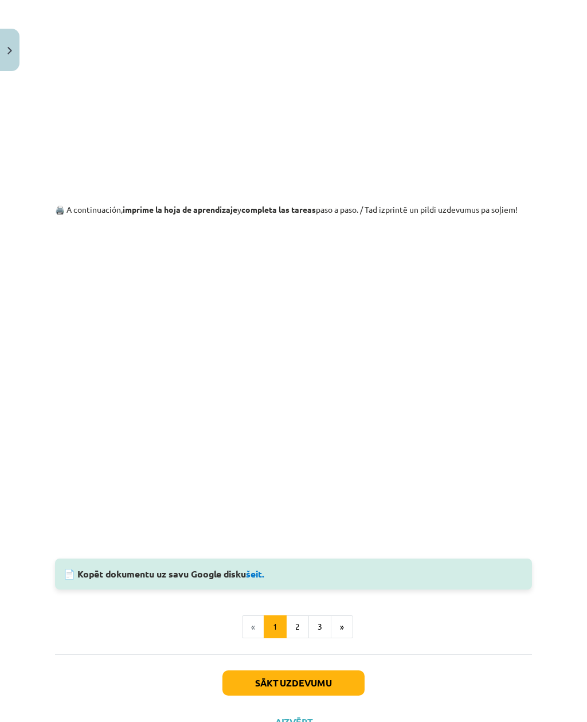
scroll to position [805, -1]
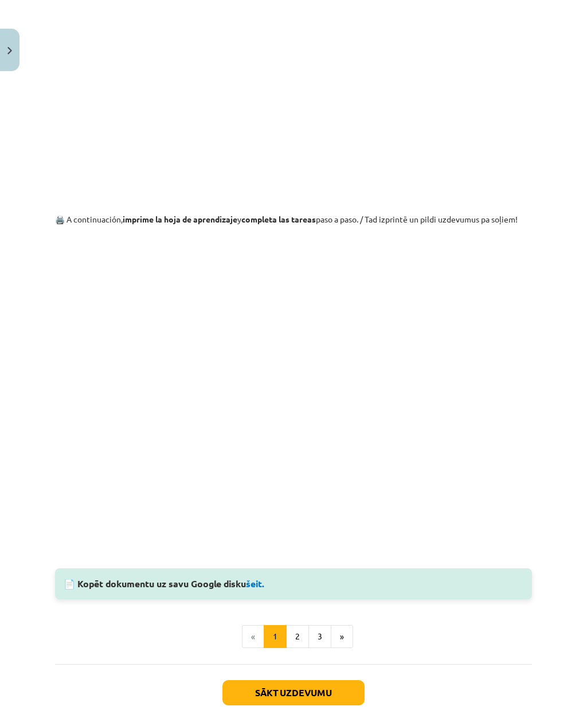
click at [305, 525] on button "Sākt uzdevumu" at bounding box center [294, 692] width 142 height 25
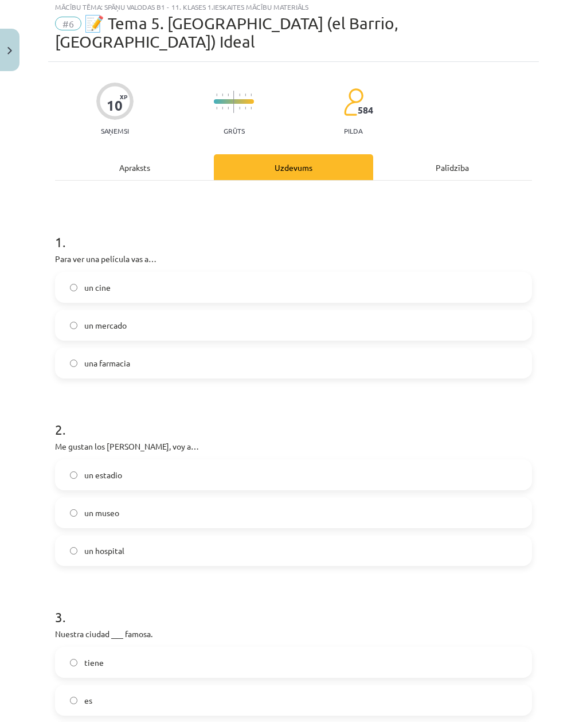
click at [184, 154] on div "Apraksts" at bounding box center [134, 167] width 159 height 26
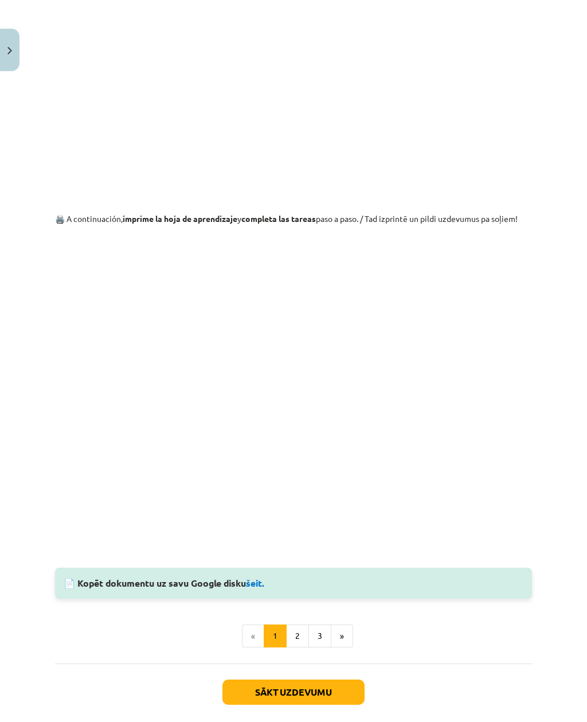
scroll to position [822, 0]
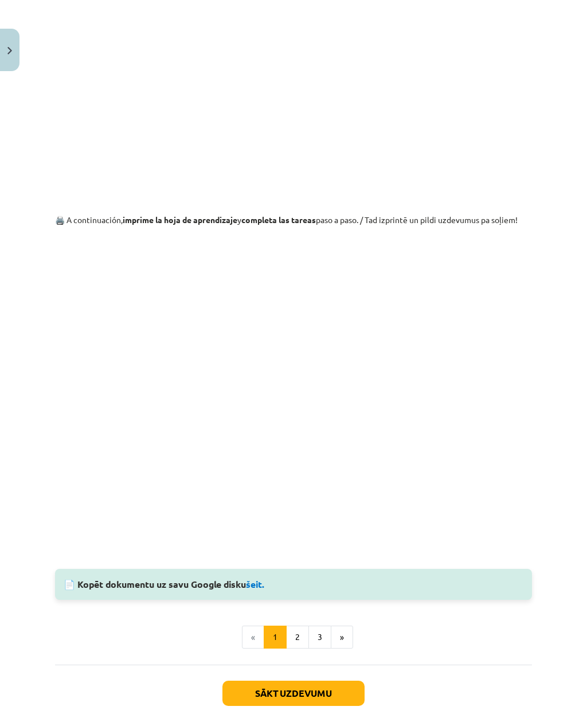
click at [295, 525] on button "Aizvērt" at bounding box center [294, 732] width 44 height 11
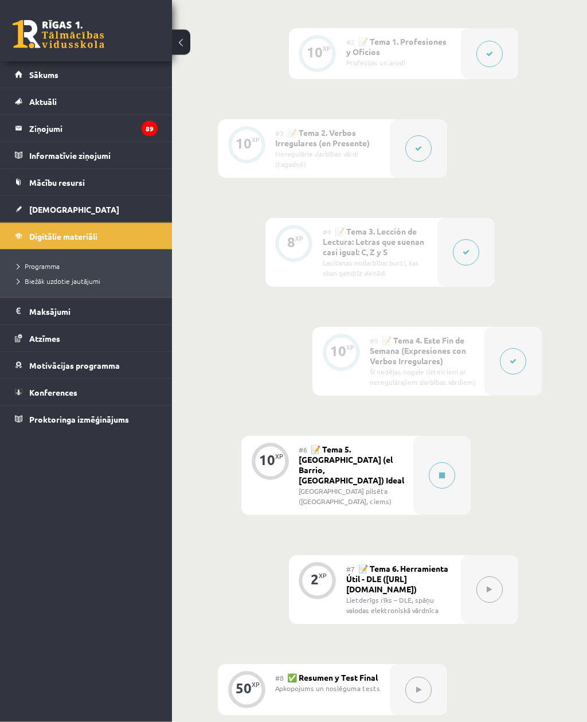
scroll to position [555, 0]
click at [447, 464] on button at bounding box center [442, 476] width 26 height 26
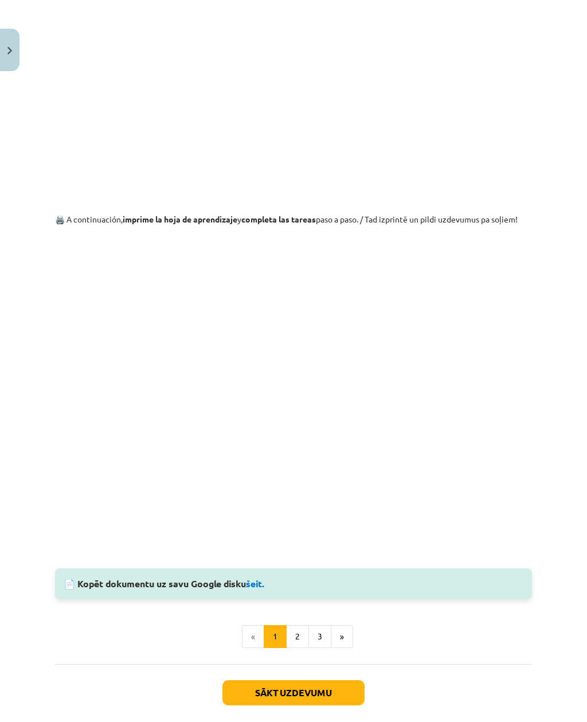
scroll to position [822, 0]
click at [287, 525] on button "2" at bounding box center [297, 637] width 23 height 23
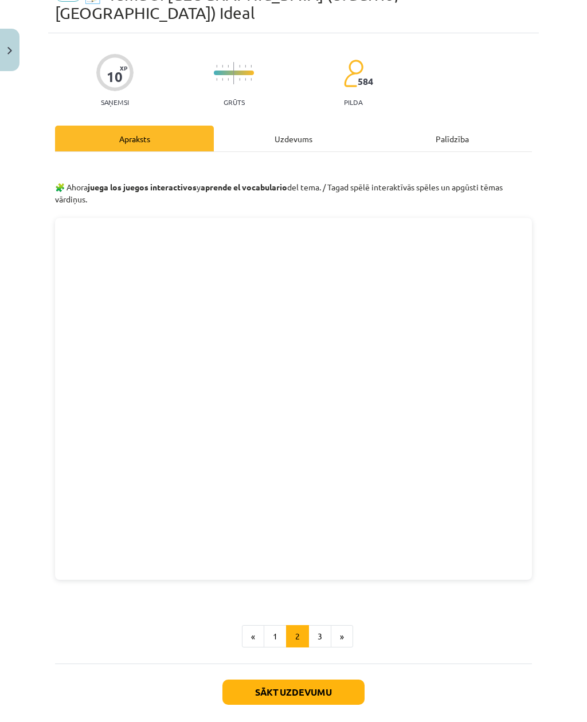
click at [326, 525] on button "3" at bounding box center [320, 636] width 23 height 23
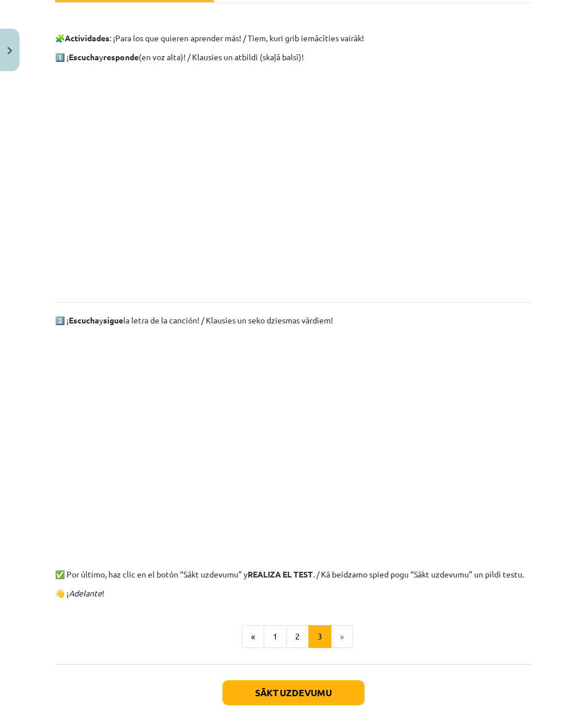
scroll to position [210, 0]
click at [327, 525] on button "Sākt uzdevumu" at bounding box center [294, 692] width 142 height 25
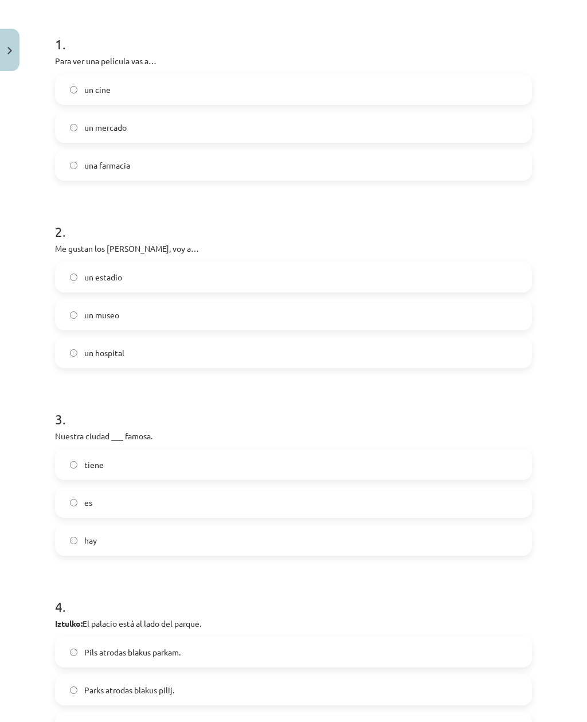
scroll to position [231, 0]
click at [79, 488] on label "es" at bounding box center [293, 502] width 475 height 29
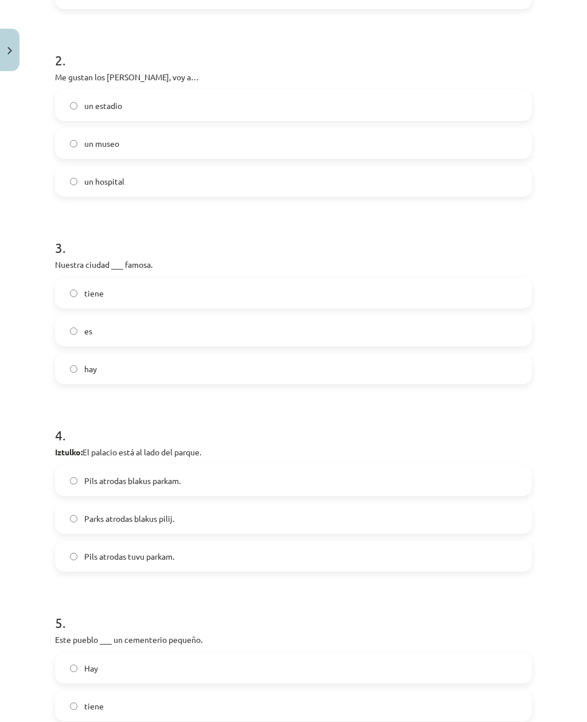
scroll to position [404, 0]
click at [71, 465] on label "Pils atrodas blakus parkam." at bounding box center [293, 479] width 475 height 29
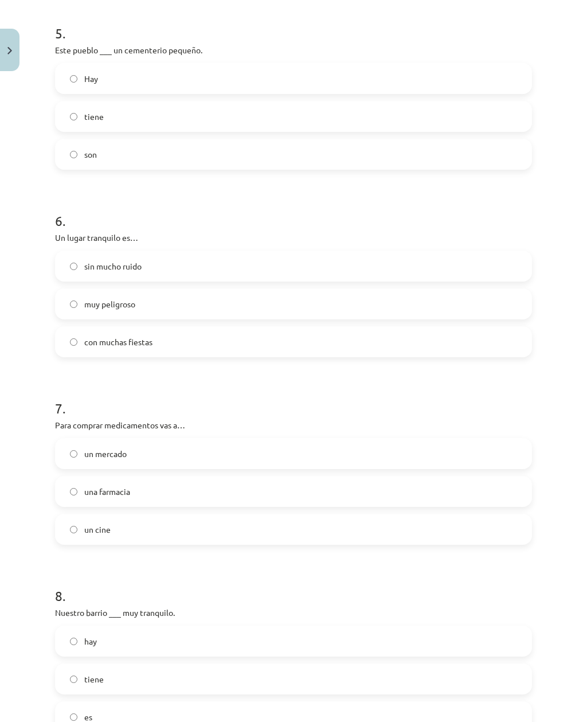
scroll to position [990, 0]
click at [158, 104] on label "tiene" at bounding box center [293, 118] width 475 height 29
click at [205, 255] on label "sin mucho ruido" at bounding box center [293, 268] width 475 height 29
click at [263, 485] on label "una farmacia" at bounding box center [293, 493] width 475 height 29
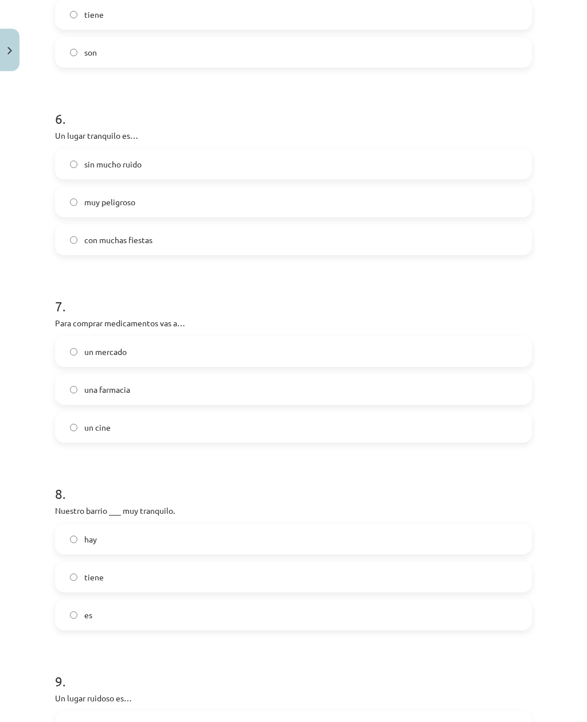
scroll to position [1095, 0]
click at [197, 525] on label "es" at bounding box center [293, 613] width 475 height 29
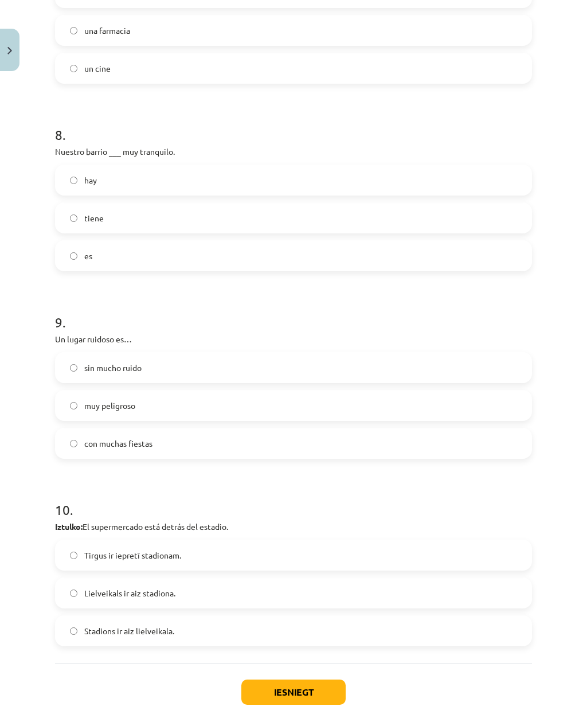
scroll to position [1453, 0]
click at [70, 432] on label "con muchas fiestas" at bounding box center [293, 443] width 475 height 29
click at [287, 525] on button "Iesniegt" at bounding box center [293, 692] width 104 height 25
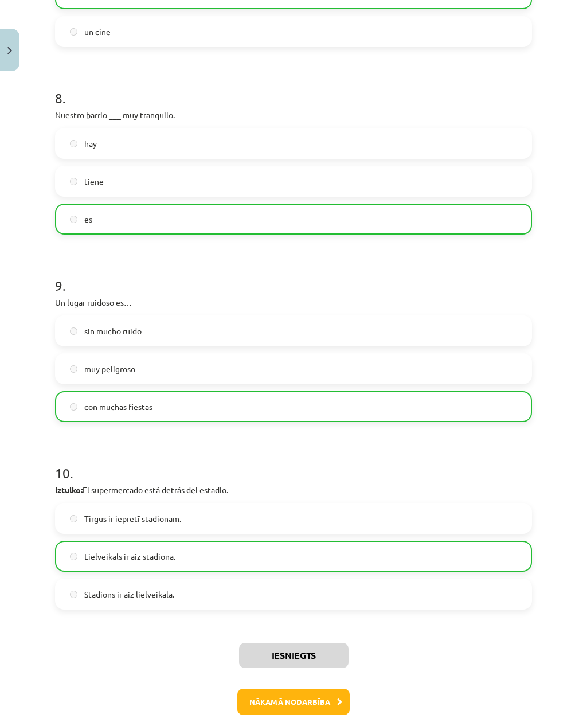
scroll to position [1489, 0]
click at [295, 525] on button "Aizvērt" at bounding box center [294, 731] width 44 height 11
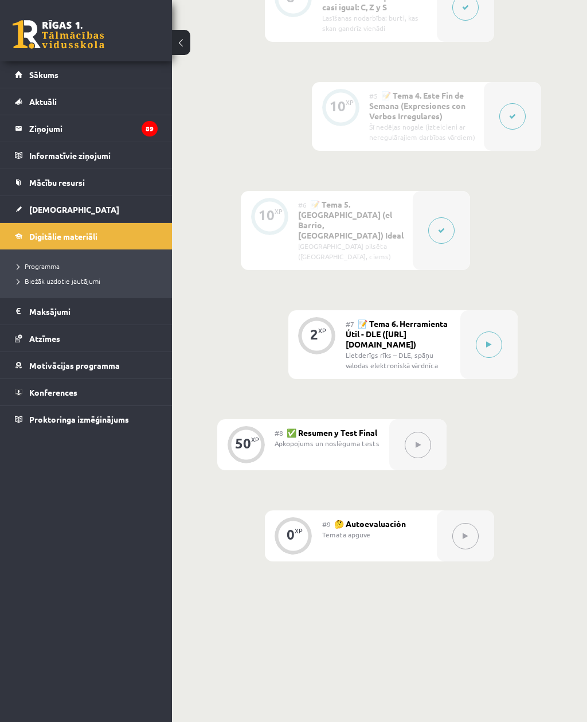
scroll to position [800, 1]
click at [483, 332] on button at bounding box center [489, 345] width 26 height 26
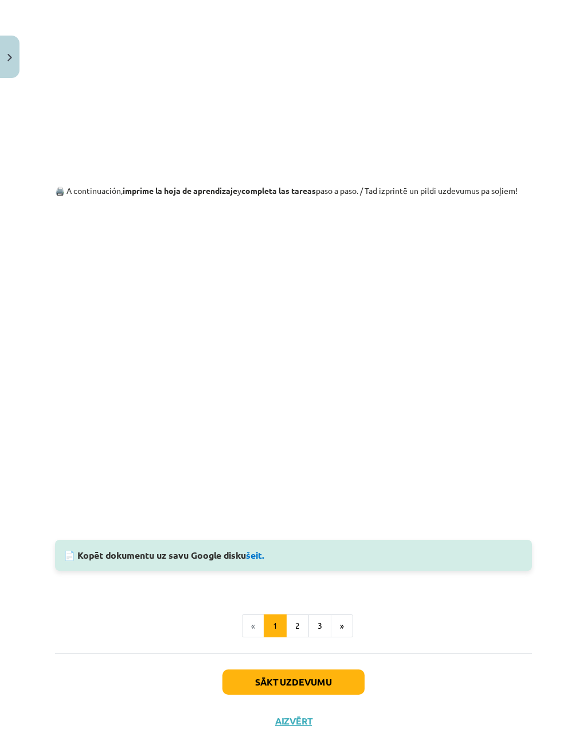
scroll to position [684, 0]
